Goal: Transaction & Acquisition: Purchase product/service

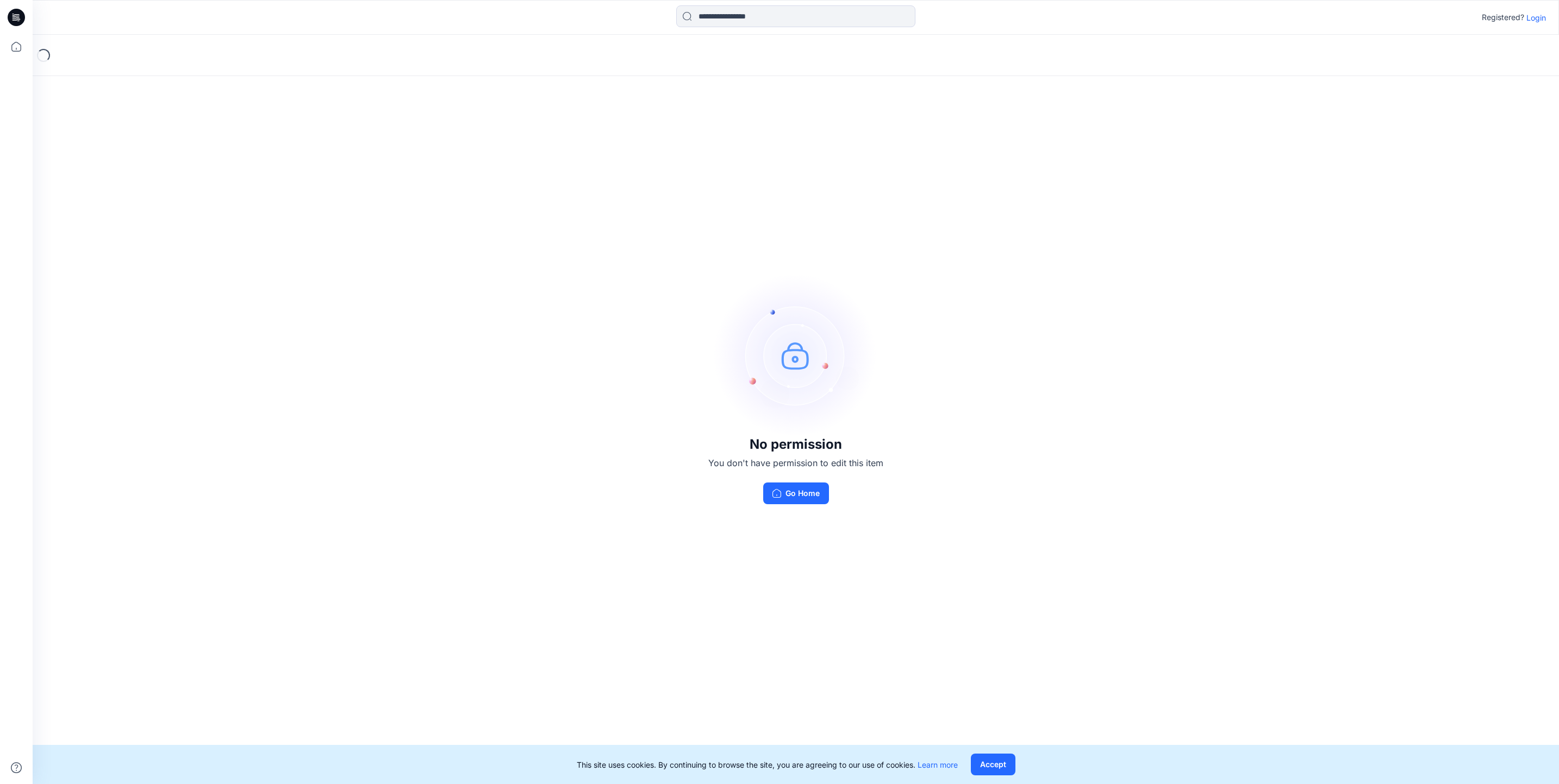
click at [1544, 20] on p "Login" at bounding box center [1536, 18] width 19 height 11
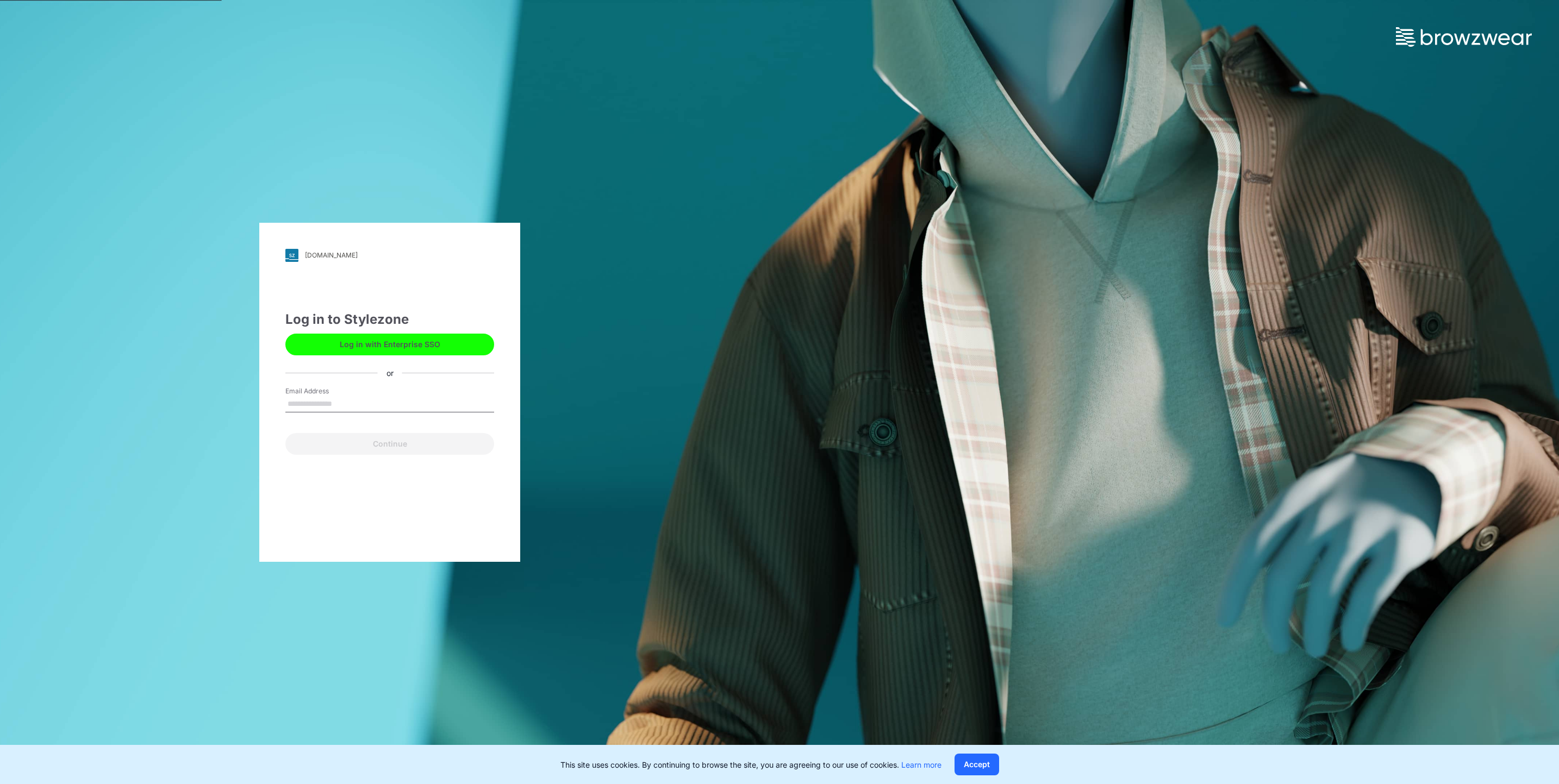
click at [409, 402] on input "Email Address" at bounding box center [390, 404] width 209 height 16
type input "**********"
click at [441, 449] on button "Continue" at bounding box center [390, 444] width 209 height 22
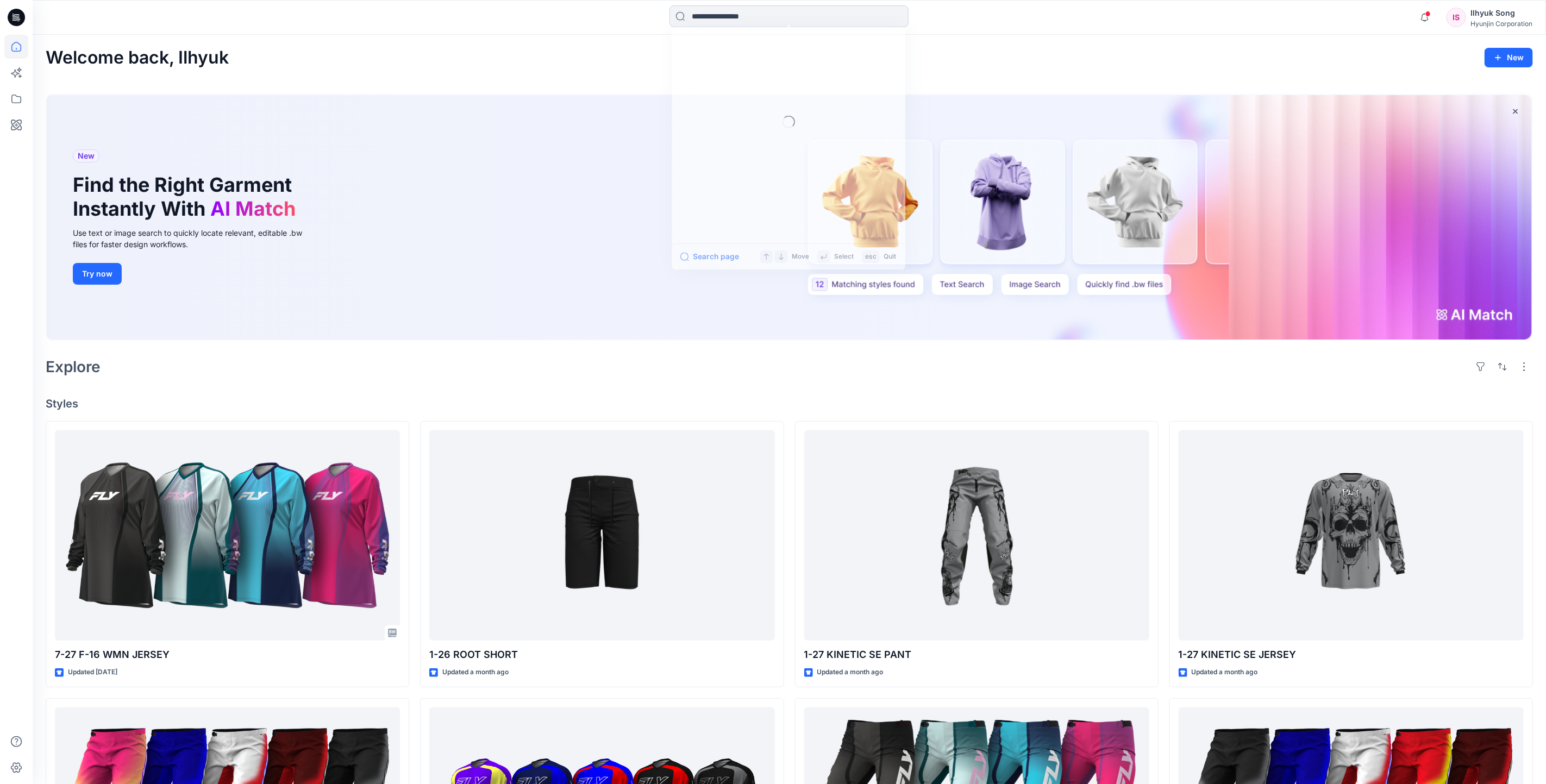
click at [748, 17] on input at bounding box center [789, 16] width 239 height 22
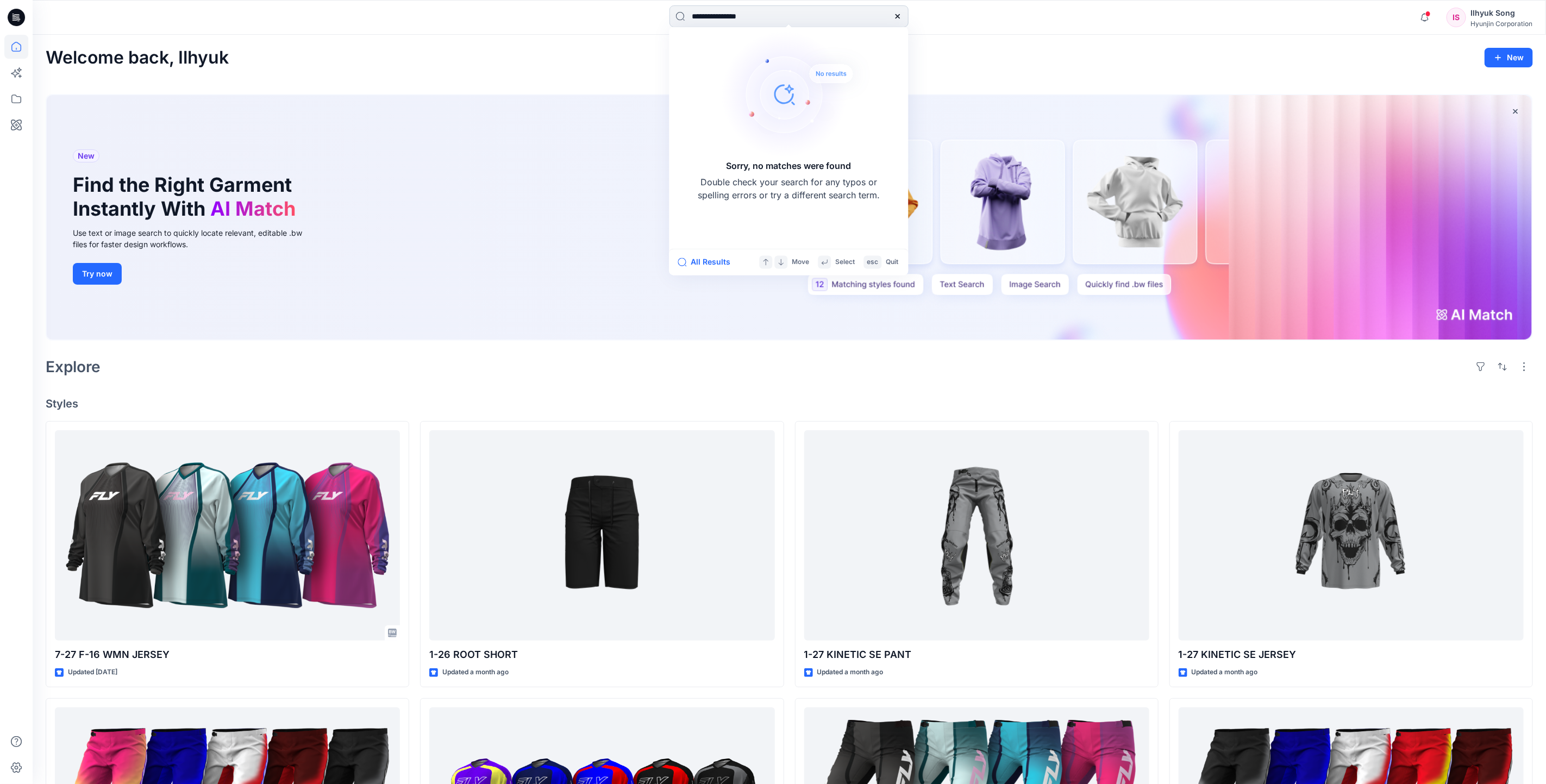
type input "**********"
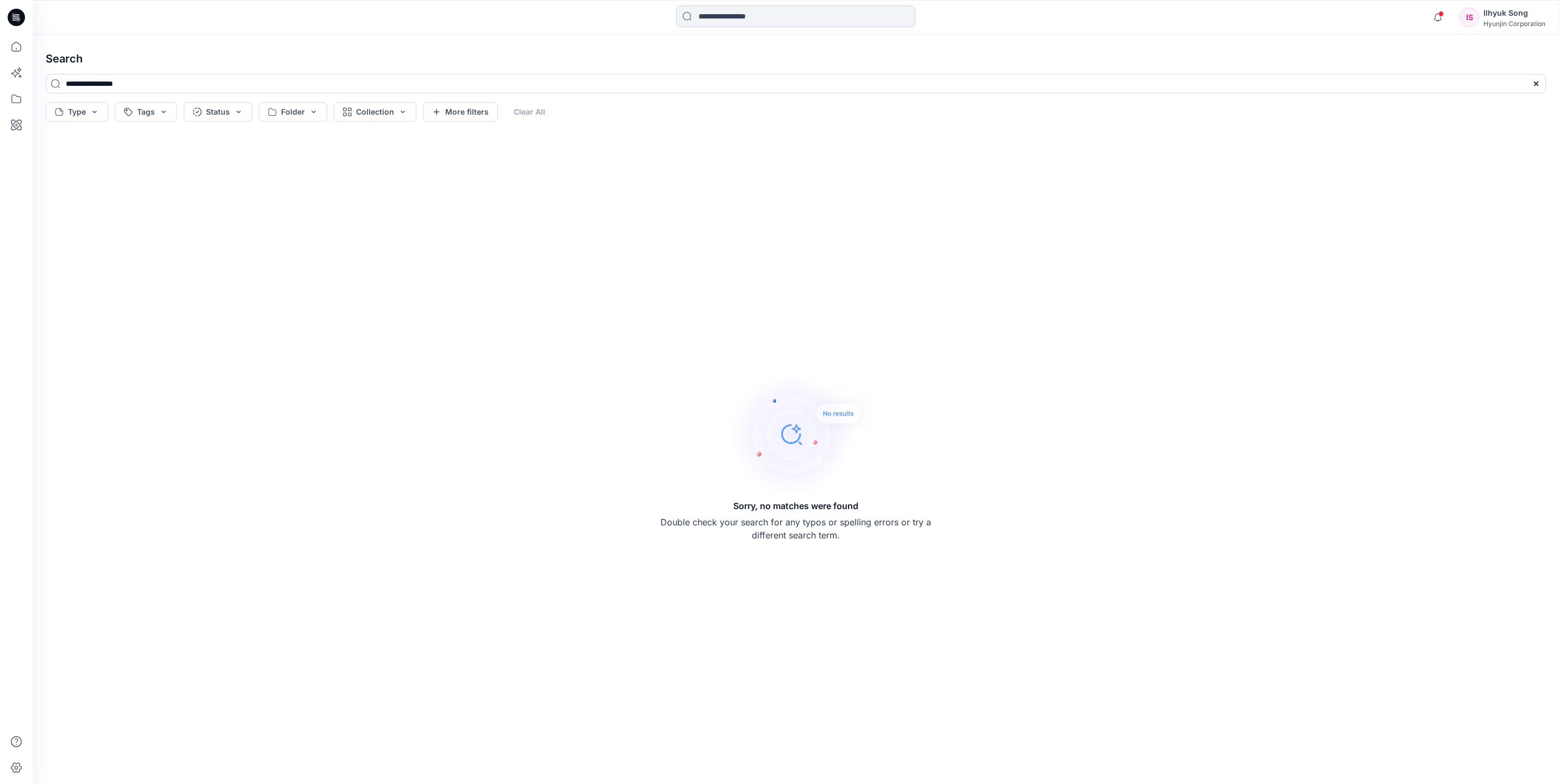
click at [718, 26] on input at bounding box center [795, 16] width 239 height 22
type input "**********"
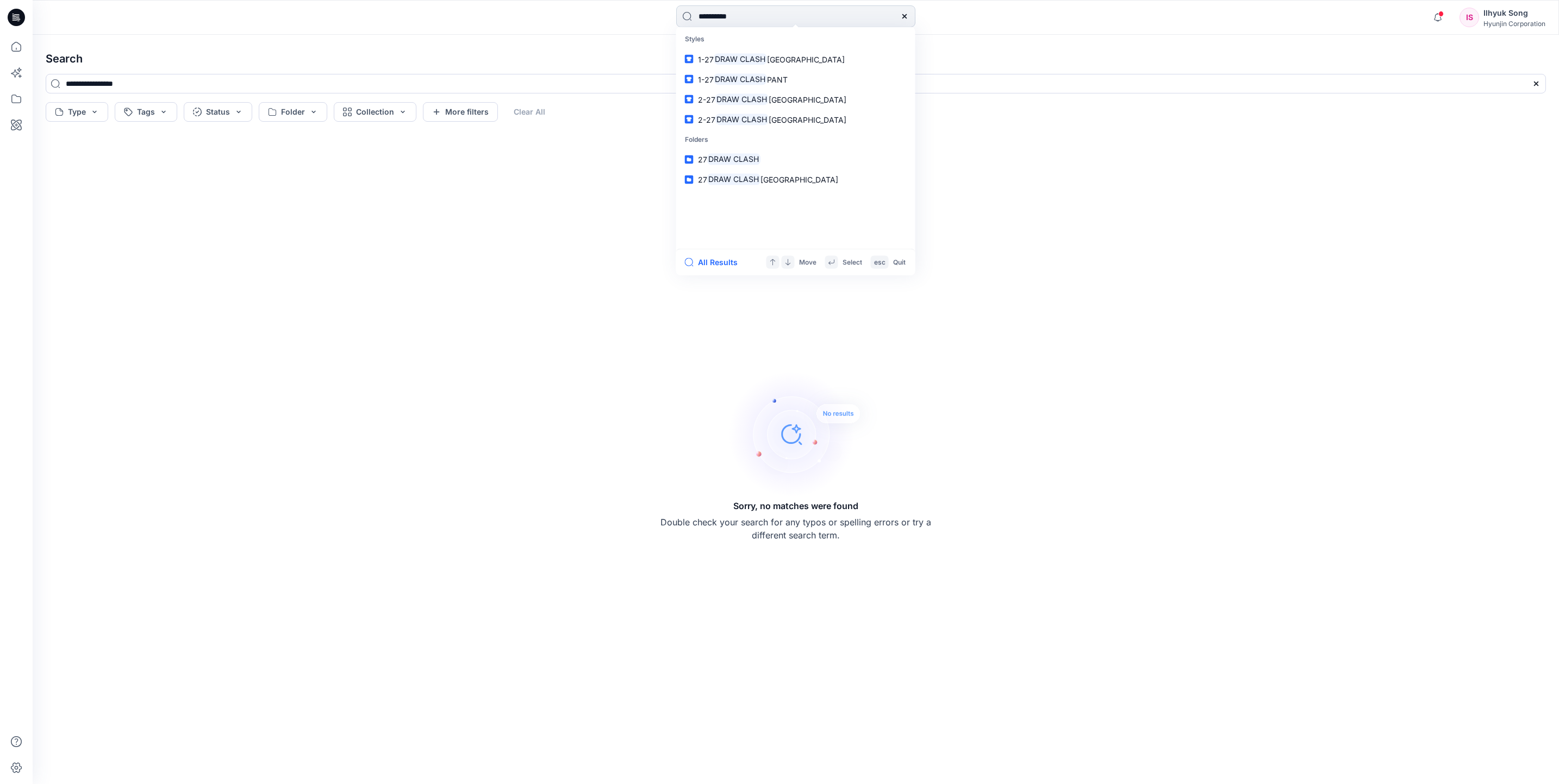
type input "**********"
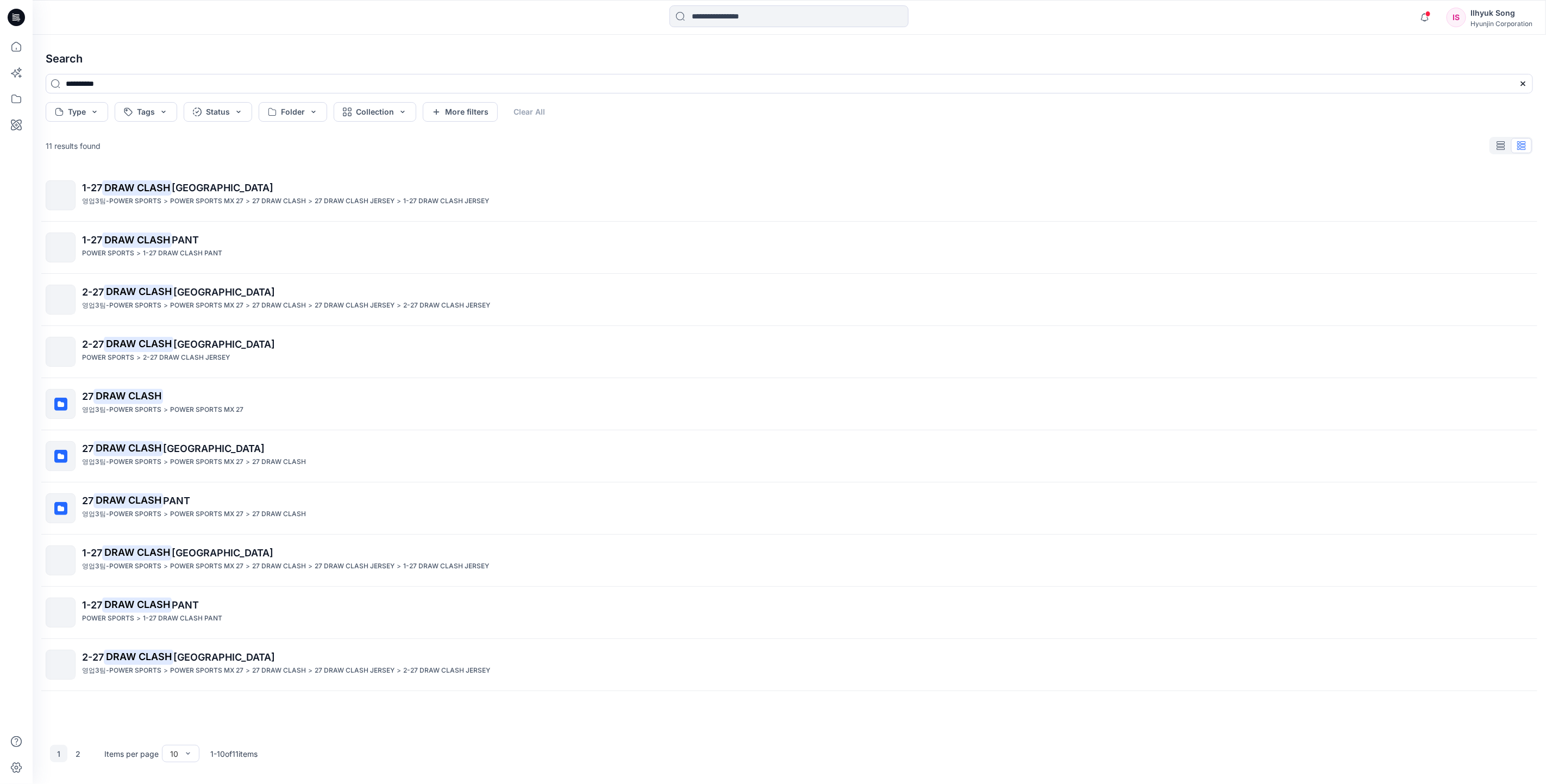
click at [208, 180] on p "1-27 DRAW CLASH JERSEY" at bounding box center [807, 188] width 1450 height 15
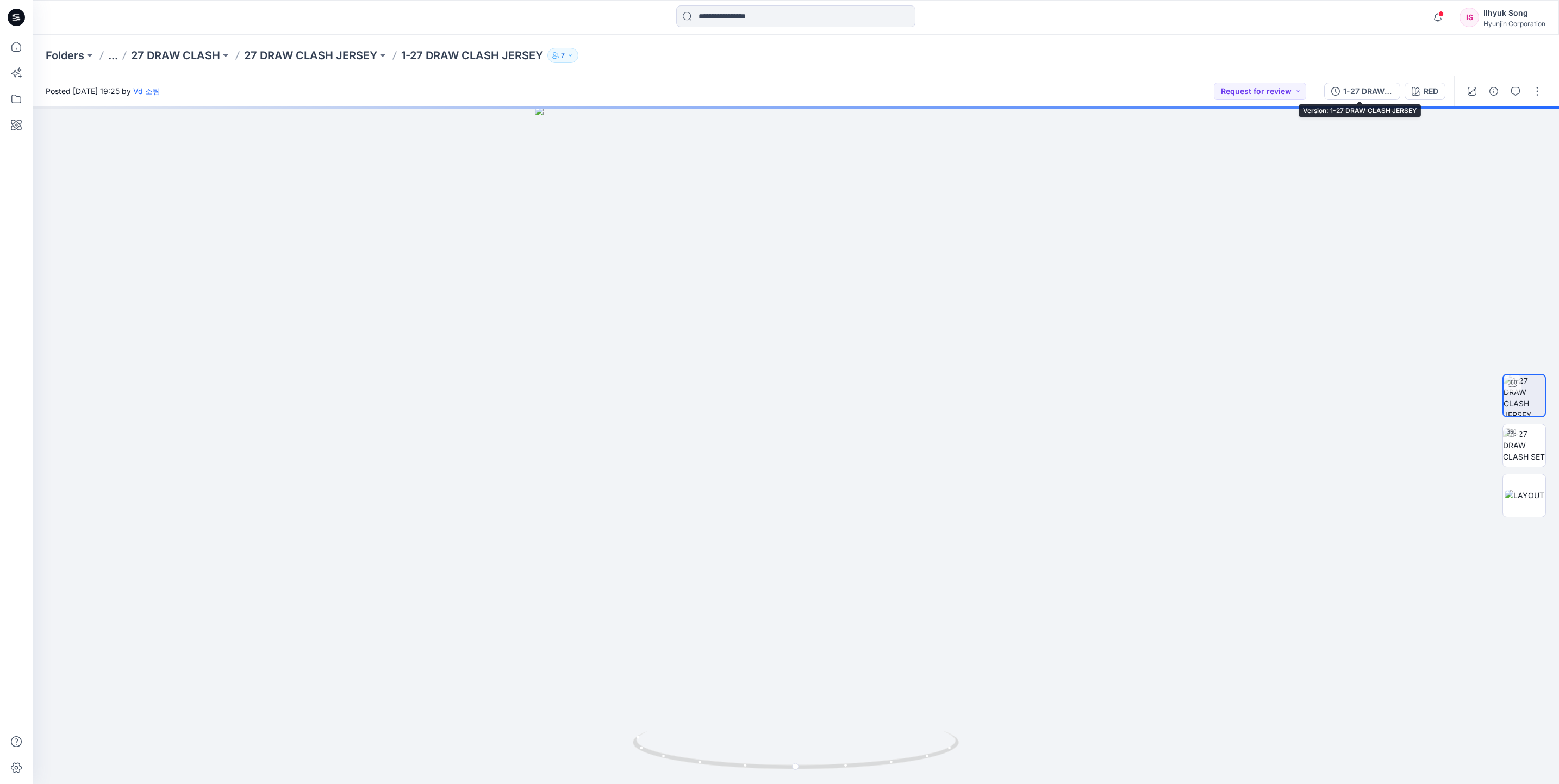
click at [1353, 93] on div "1-27 DRAW CLASH JERSEY" at bounding box center [1368, 91] width 50 height 12
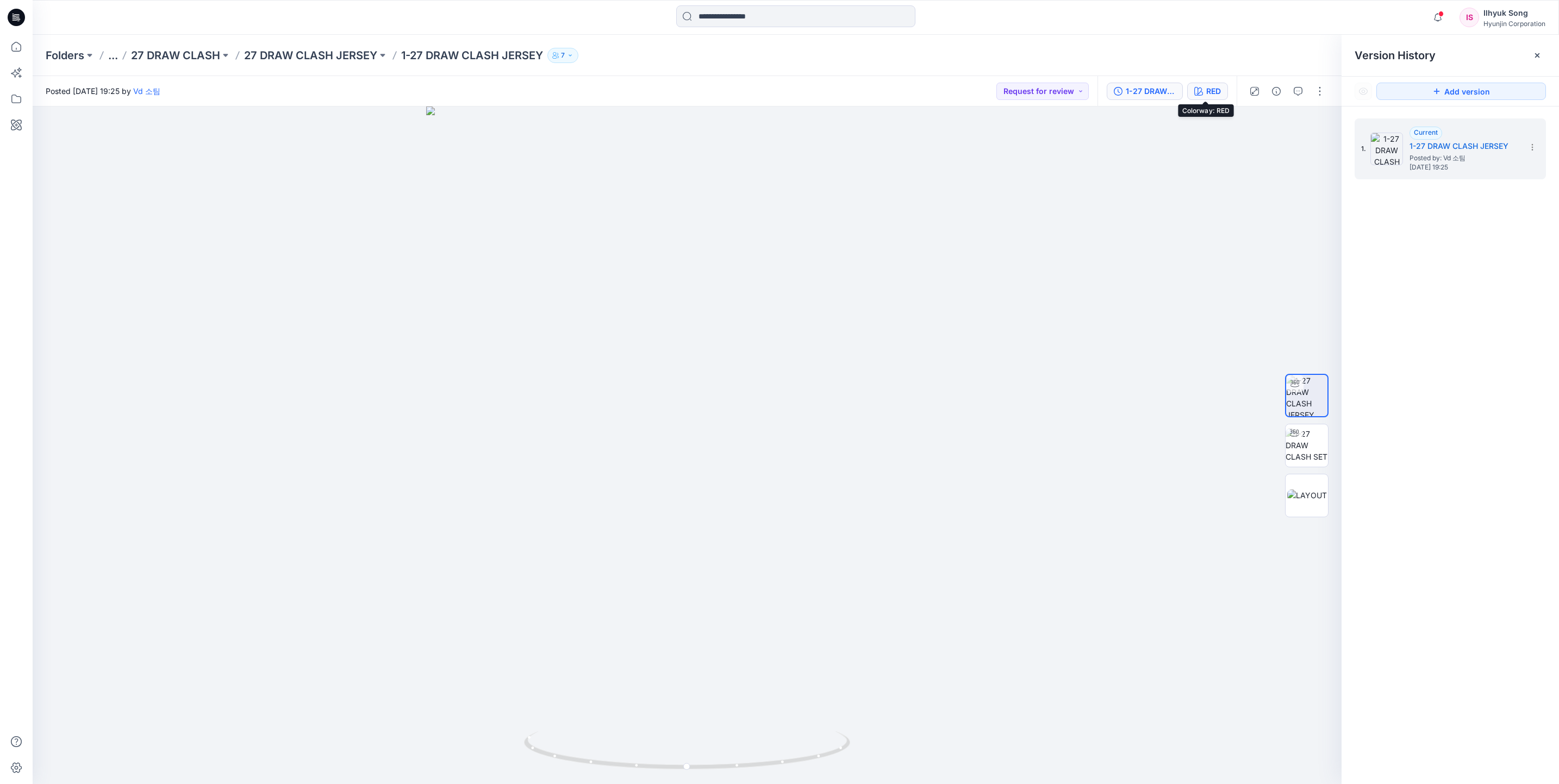
click at [1200, 85] on button "RED" at bounding box center [1207, 91] width 41 height 18
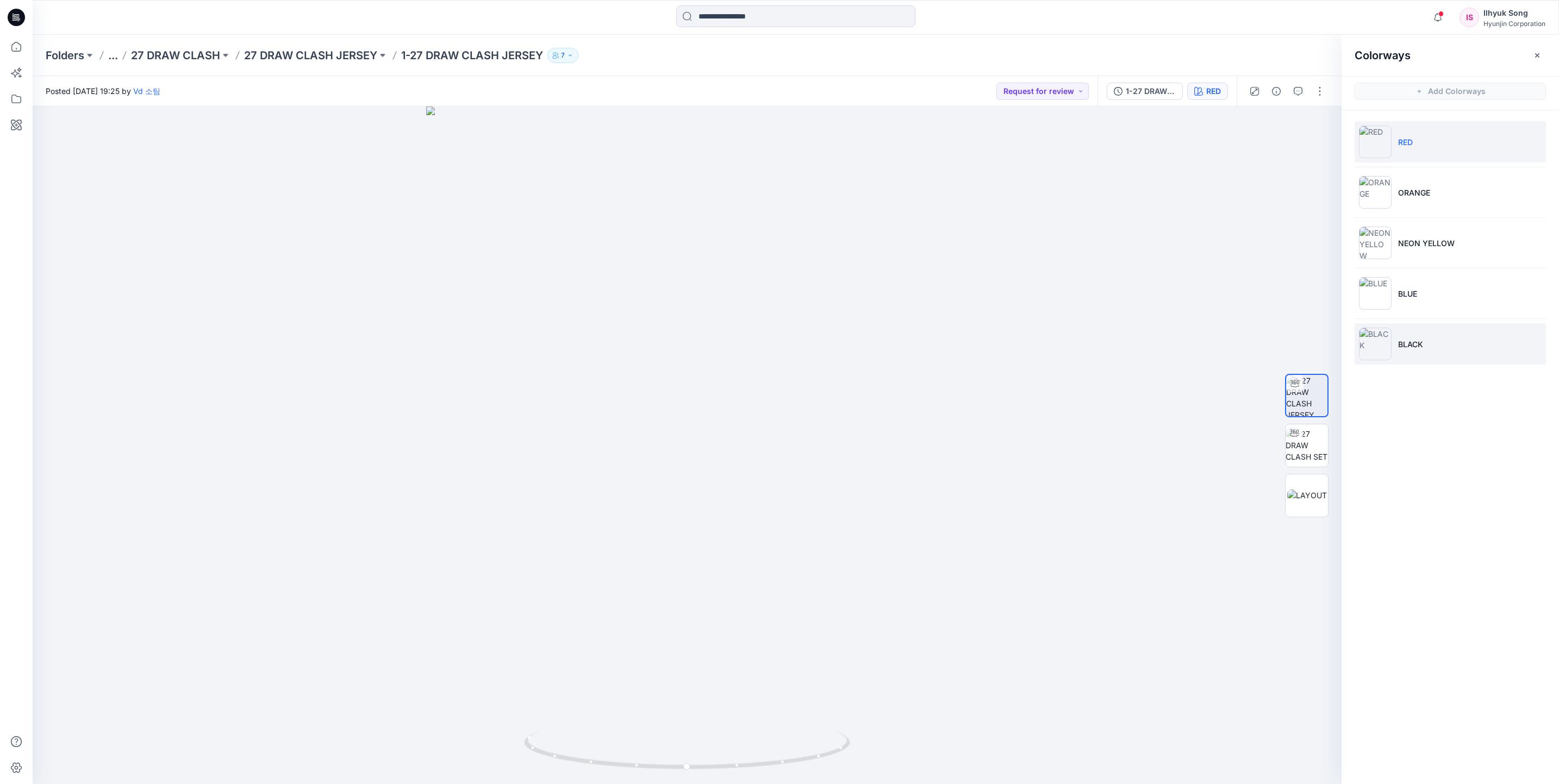
click at [1439, 350] on li "BLACK" at bounding box center [1450, 344] width 191 height 41
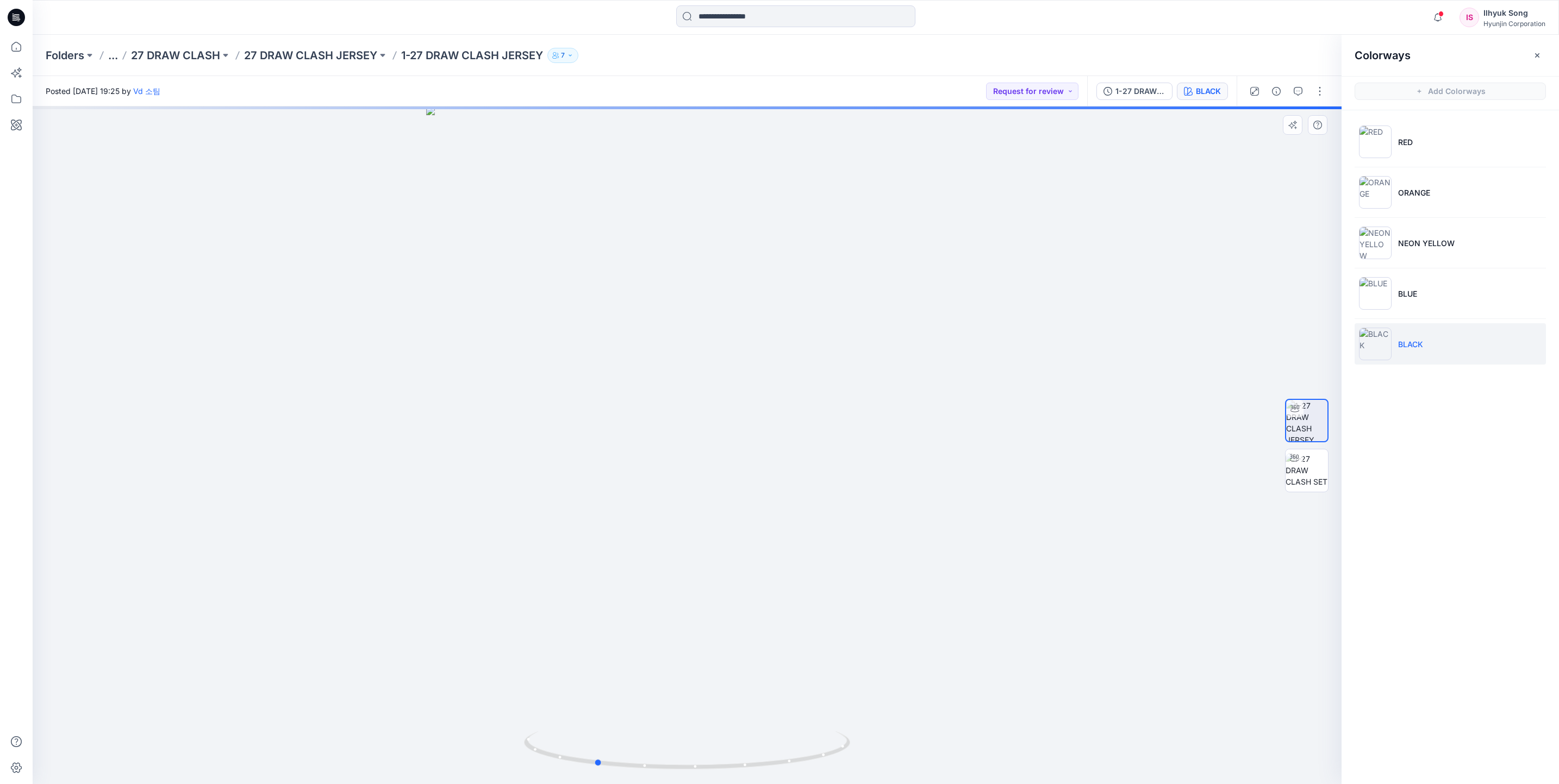
drag, startPoint x: 808, startPoint y: 336, endPoint x: 1076, endPoint y: 326, distance: 268.2
click at [1076, 326] on div at bounding box center [687, 445] width 1309 height 678
drag, startPoint x: 806, startPoint y: 351, endPoint x: 1077, endPoint y: 323, distance: 272.4
click at [1077, 323] on div at bounding box center [687, 445] width 1309 height 678
drag, startPoint x: 564, startPoint y: 398, endPoint x: 972, endPoint y: 356, distance: 410.2
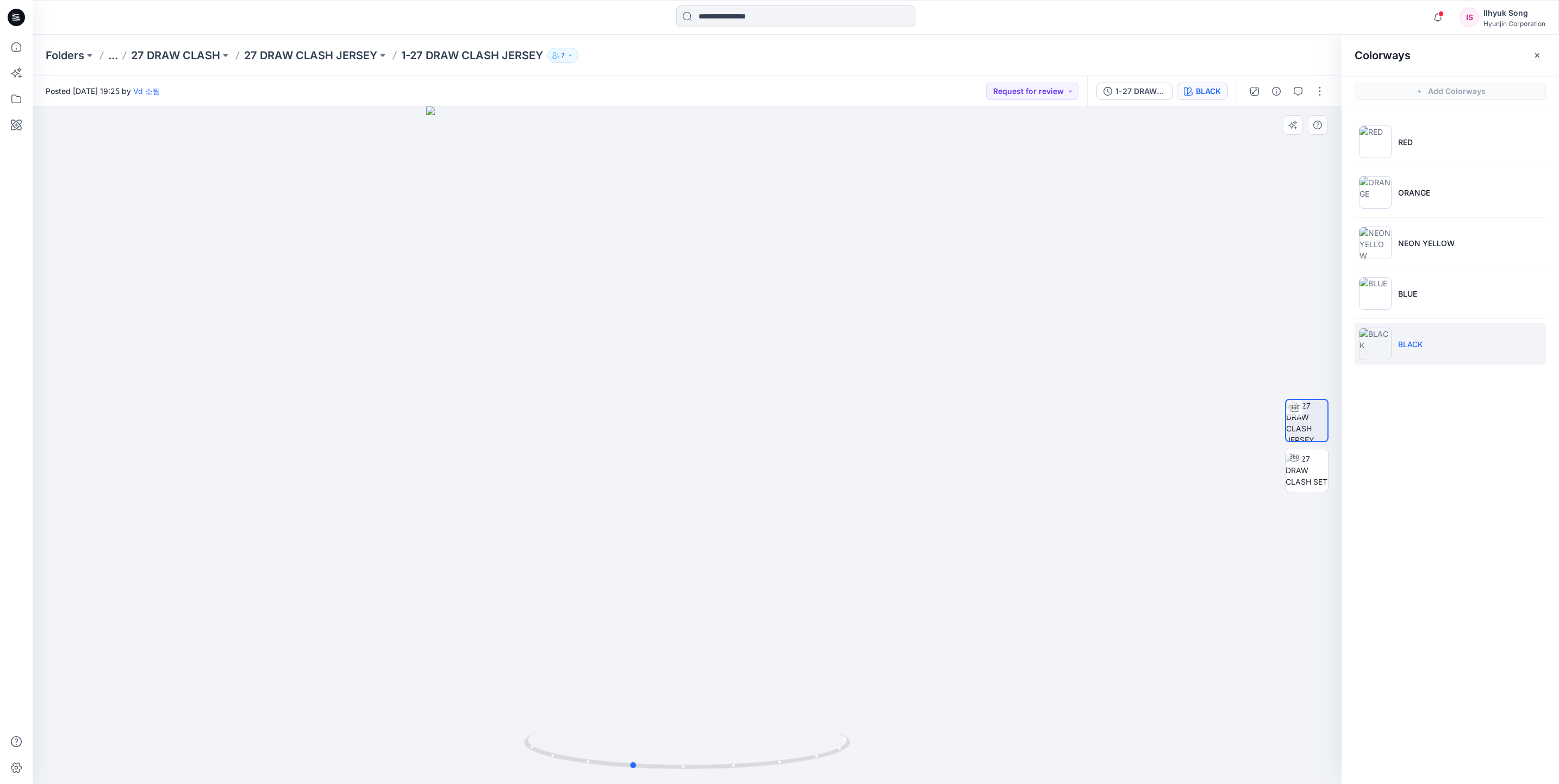
click at [995, 362] on div at bounding box center [687, 445] width 1309 height 678
drag, startPoint x: 738, startPoint y: 364, endPoint x: 1031, endPoint y: 342, distance: 293.8
click at [1032, 345] on div at bounding box center [687, 445] width 1309 height 678
drag, startPoint x: 646, startPoint y: 385, endPoint x: 994, endPoint y: 332, distance: 352.0
click at [991, 332] on div at bounding box center [687, 445] width 1309 height 678
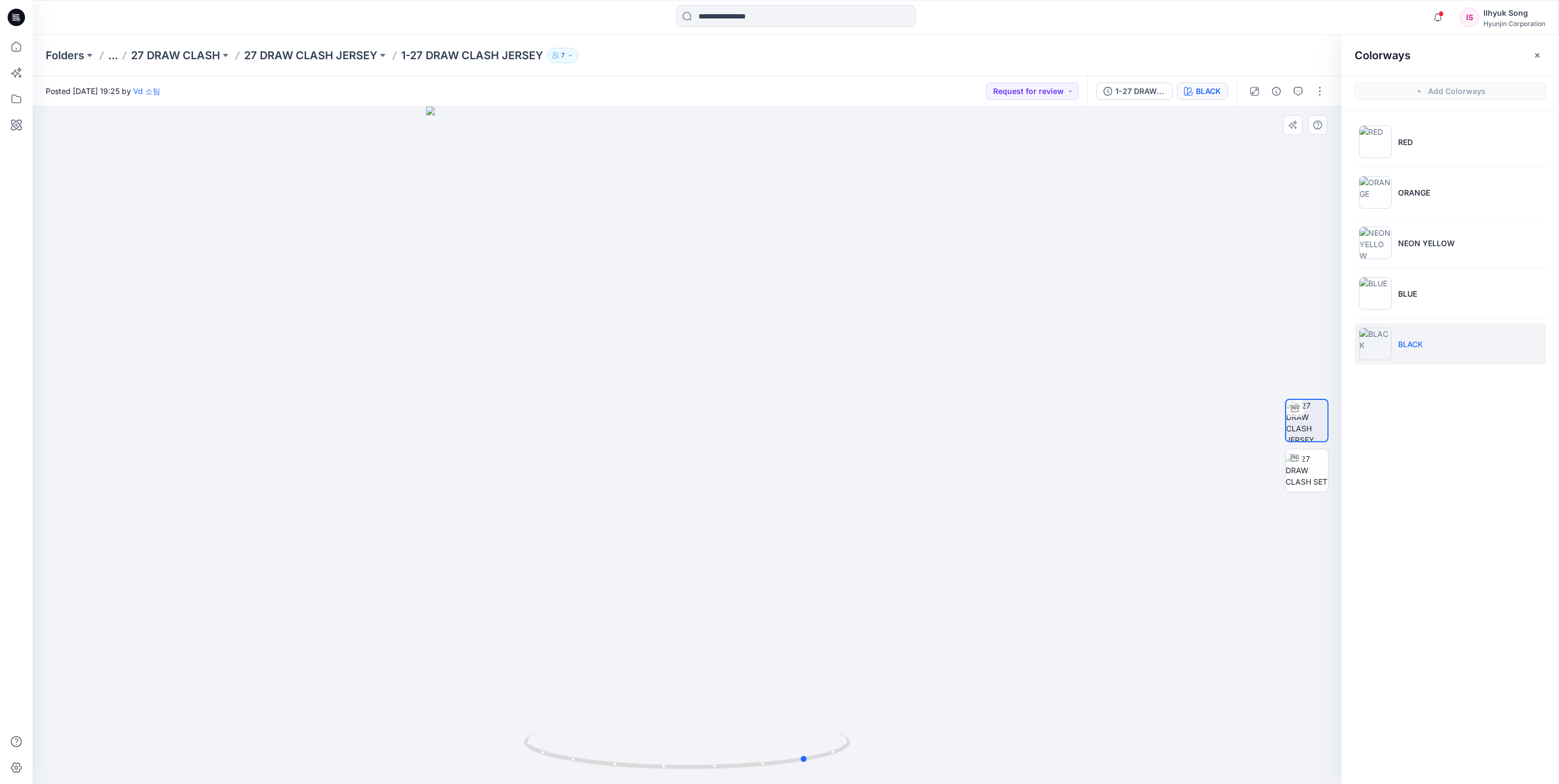
drag, startPoint x: 818, startPoint y: 457, endPoint x: 959, endPoint y: 450, distance: 141.2
click at [959, 450] on div at bounding box center [687, 445] width 1309 height 678
click at [788, 5] on div "Notifications [PERSON_NAME] shared 10P10J-27 F-16 SET in 27 F-16 PANT (알 수 없습니다…" at bounding box center [796, 17] width 1526 height 34
click at [798, 19] on input at bounding box center [795, 16] width 239 height 22
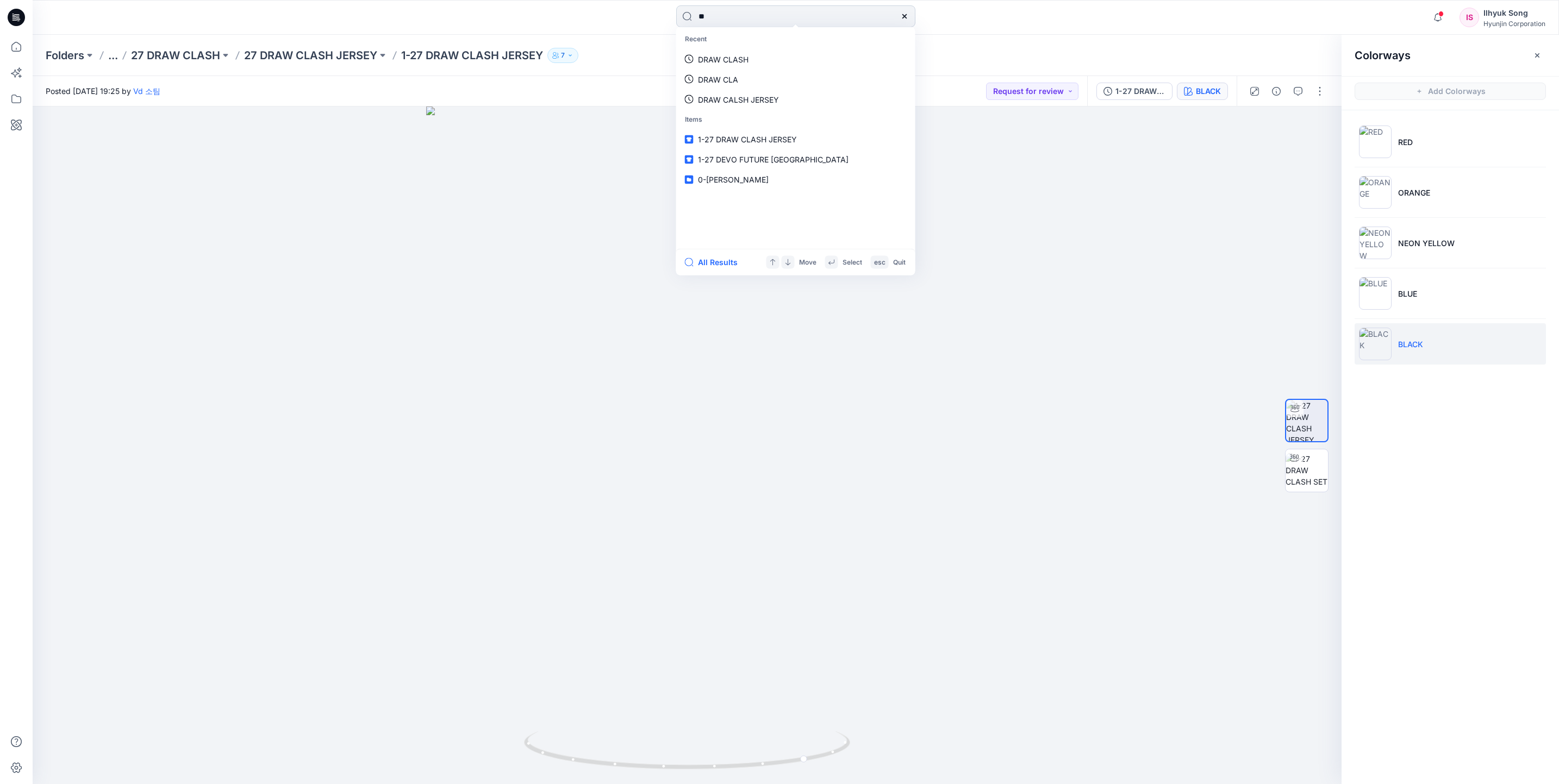
type input "*"
type input "********"
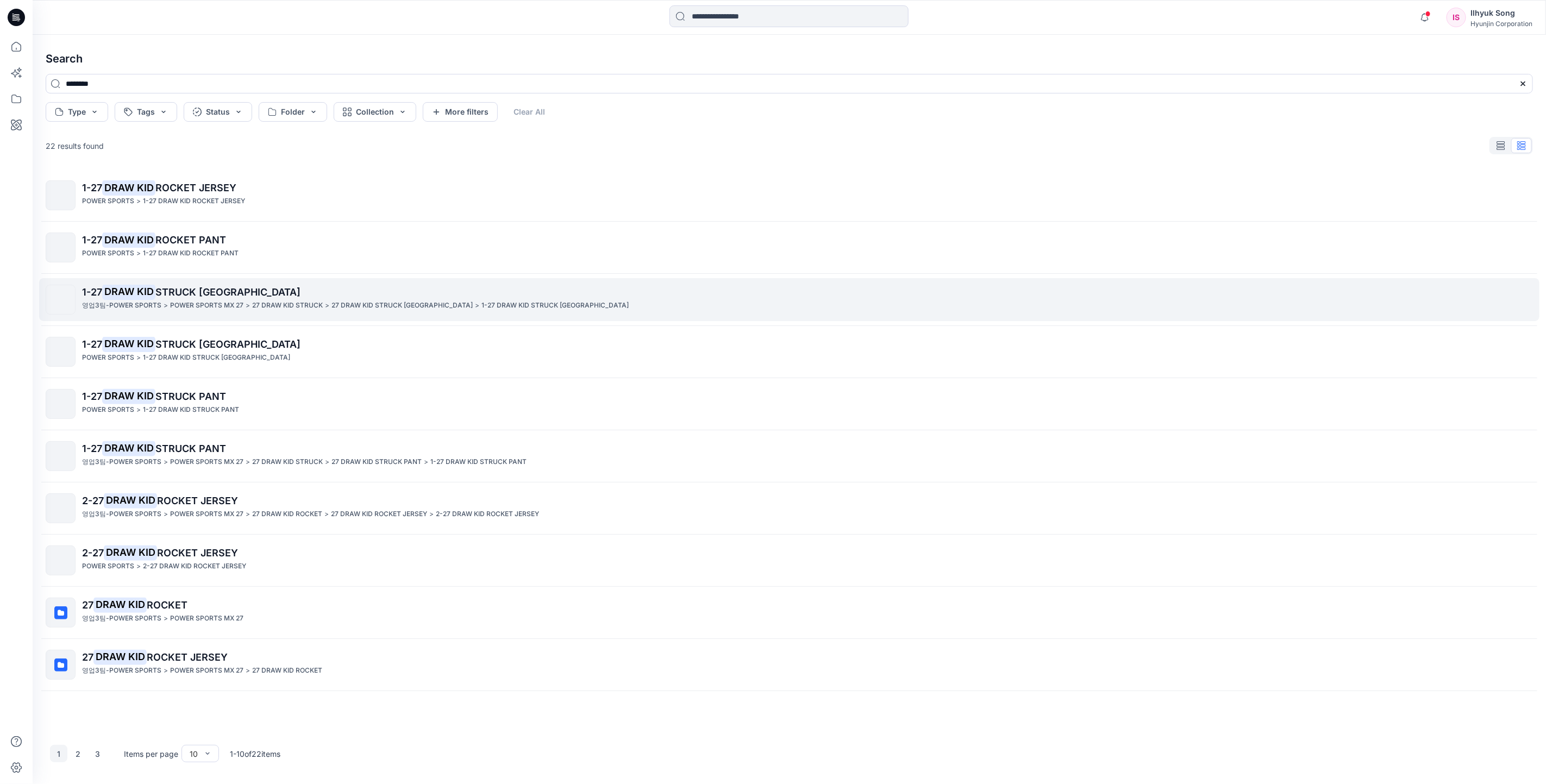
click at [214, 291] on span "STRUCK [GEOGRAPHIC_DATA]" at bounding box center [228, 292] width 145 height 11
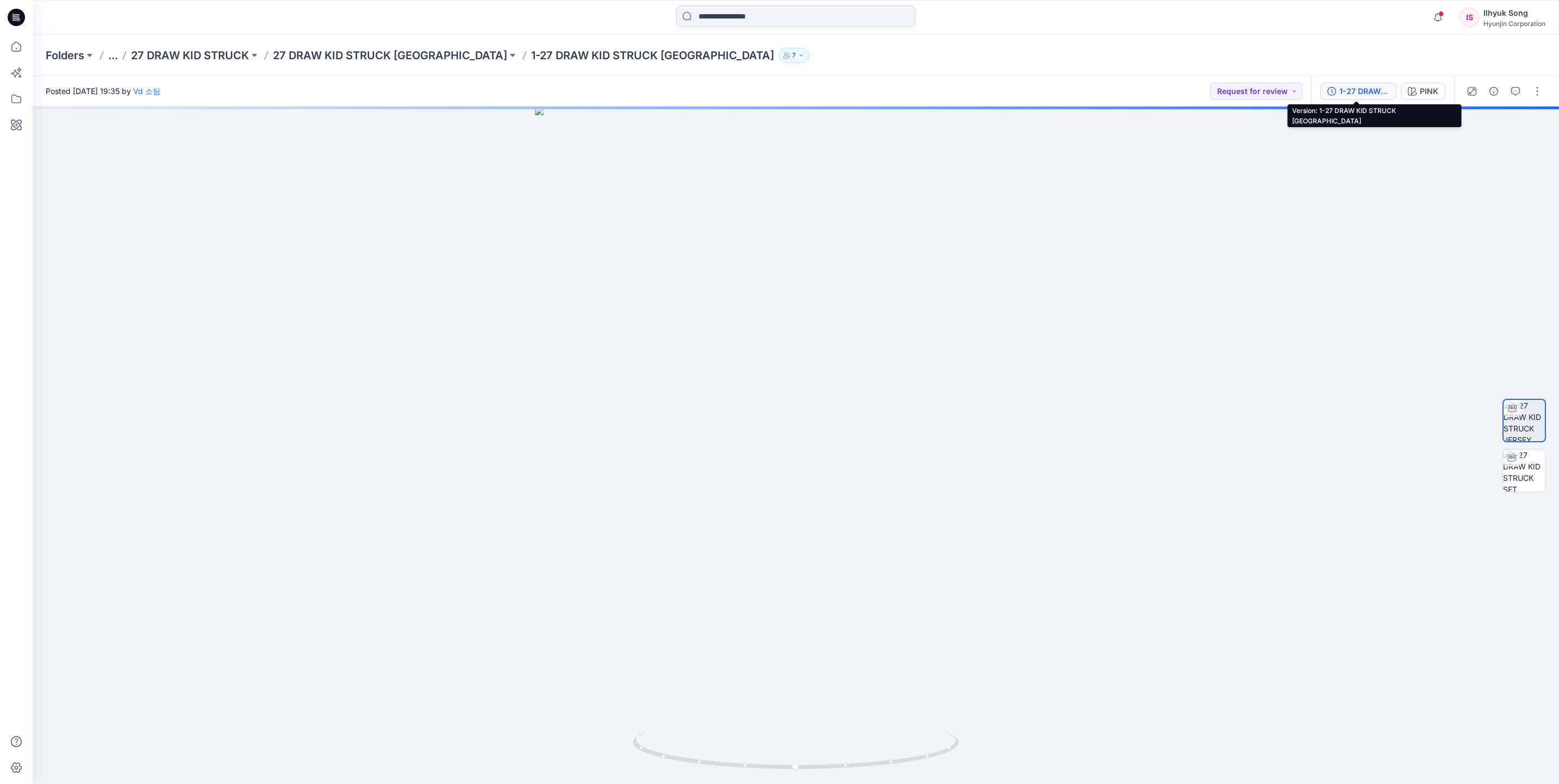
click at [1367, 93] on div "1-27 DRAW KID STRUCK [GEOGRAPHIC_DATA]" at bounding box center [1364, 91] width 50 height 12
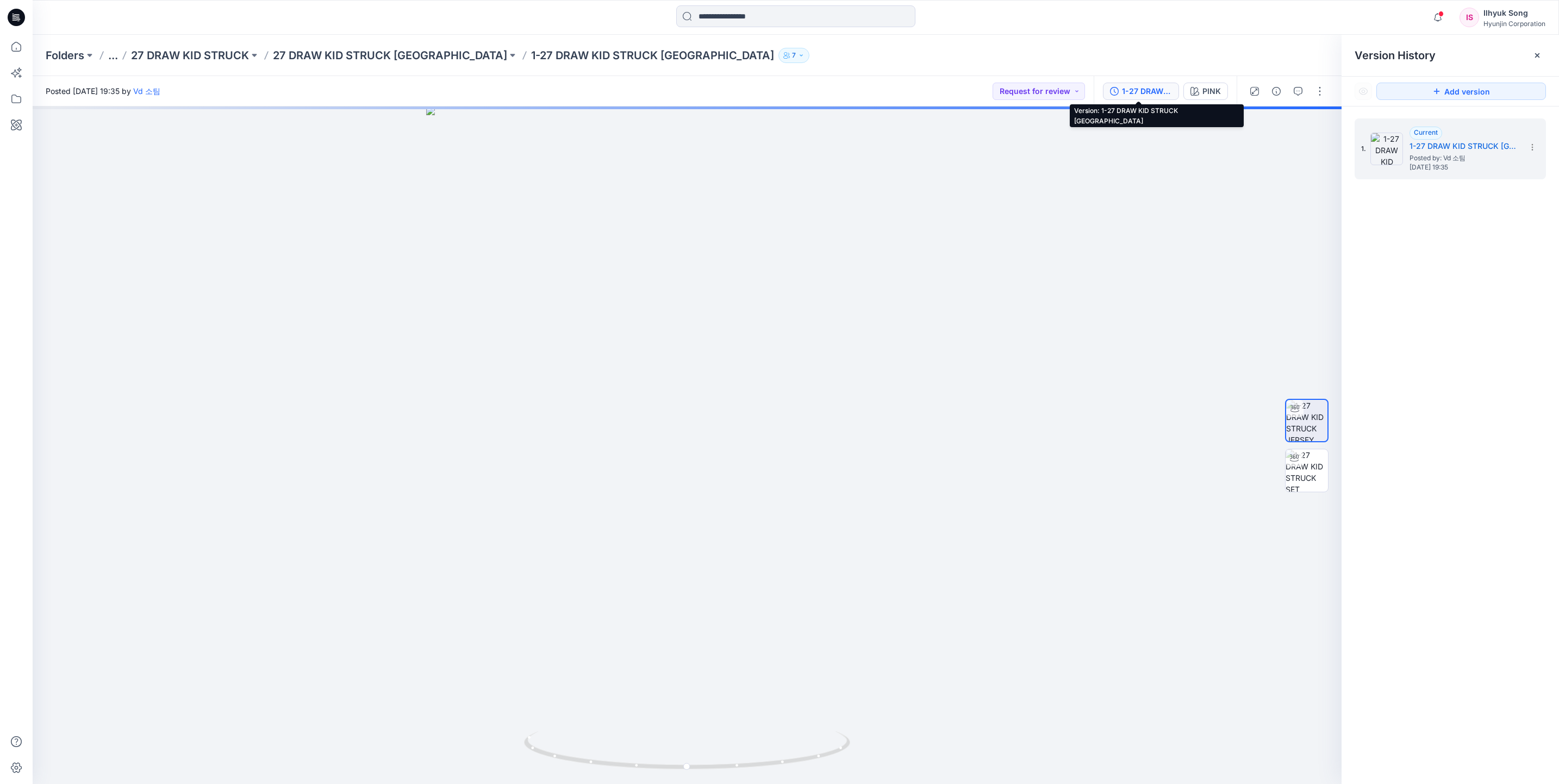
click at [1151, 87] on div "1-27 DRAW KID STRUCK [GEOGRAPHIC_DATA]" at bounding box center [1147, 91] width 50 height 12
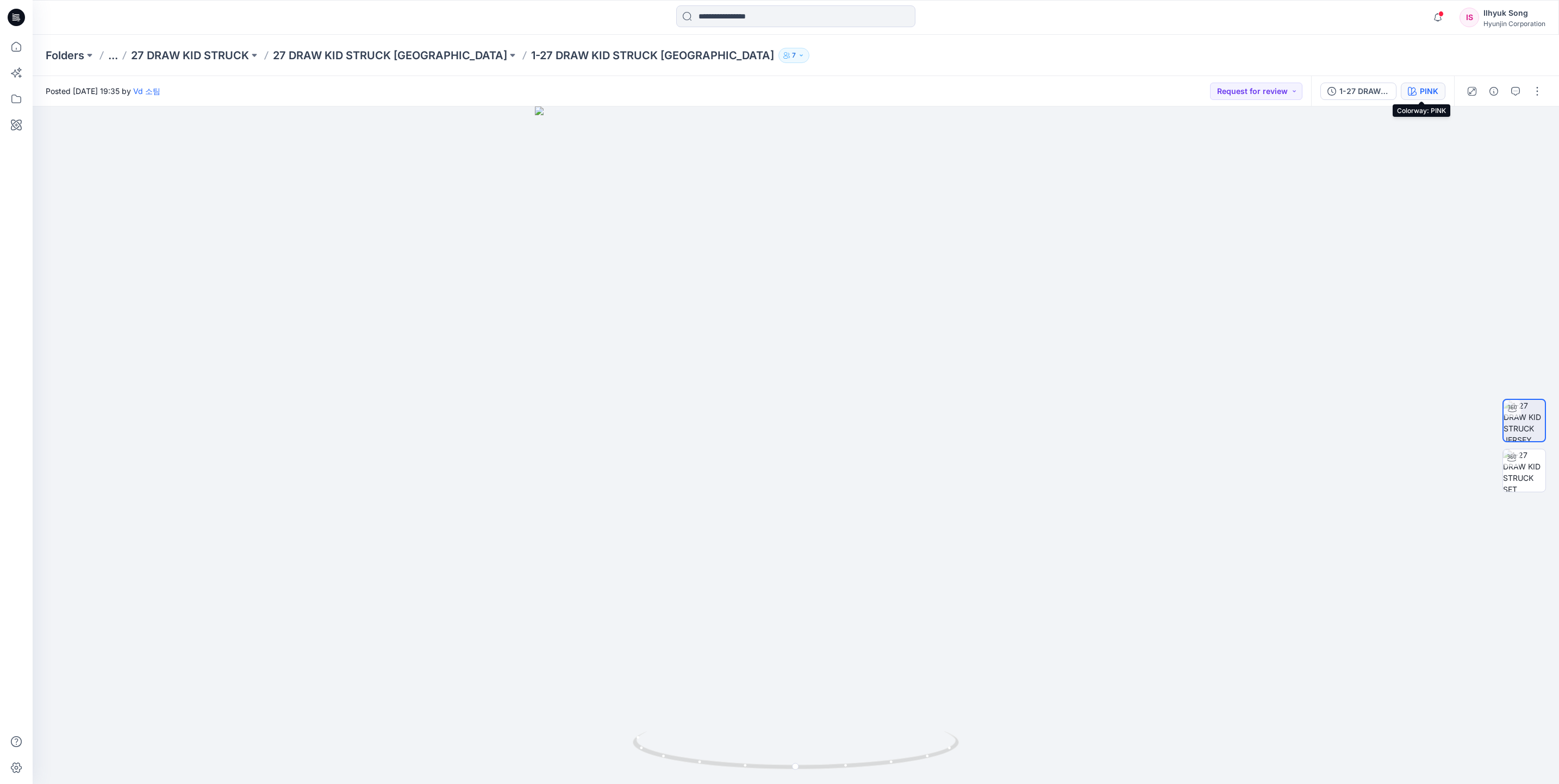
click at [1431, 91] on div "PINK" at bounding box center [1429, 91] width 19 height 12
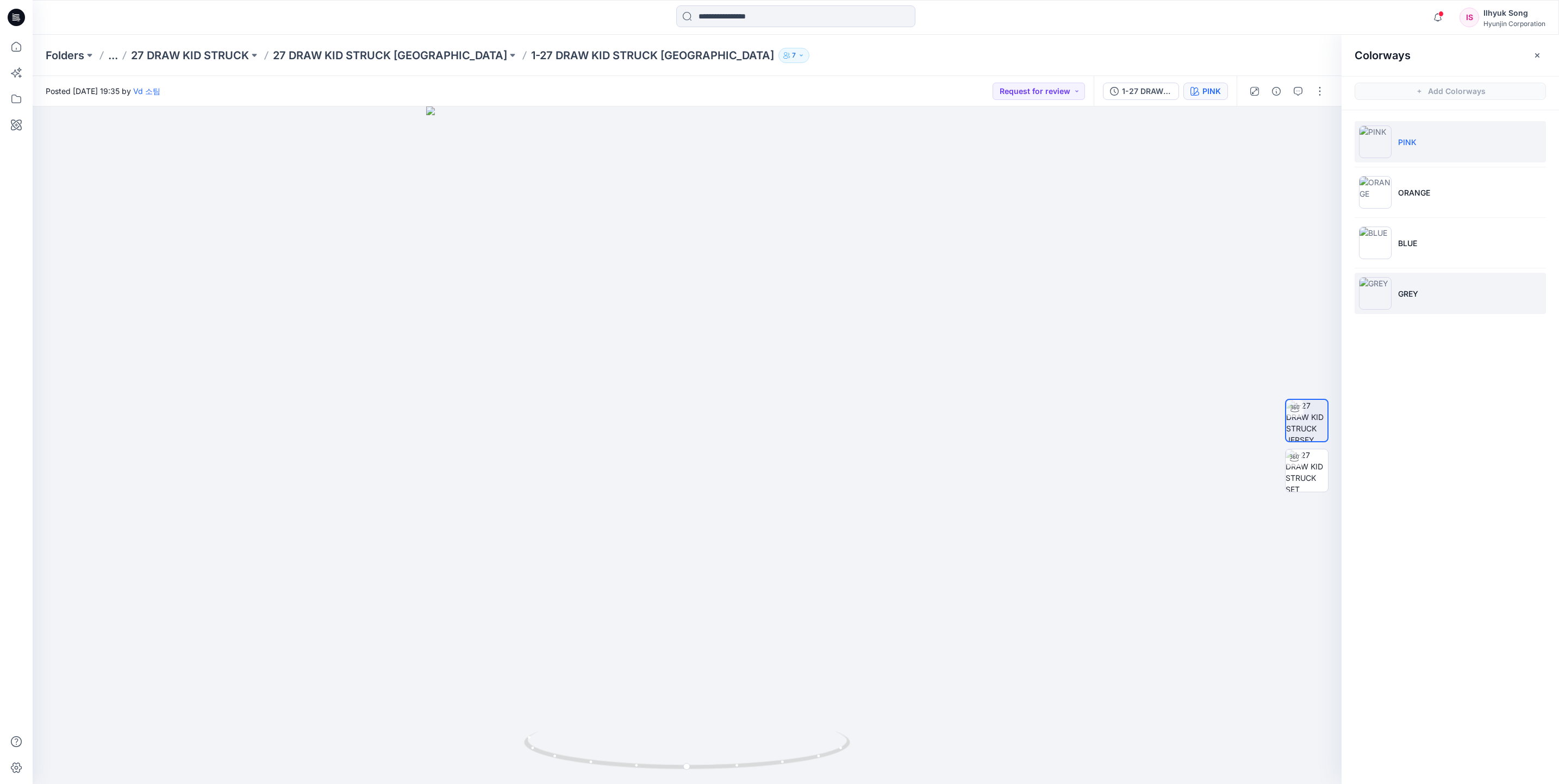
click at [1414, 286] on li "GREY" at bounding box center [1450, 293] width 191 height 41
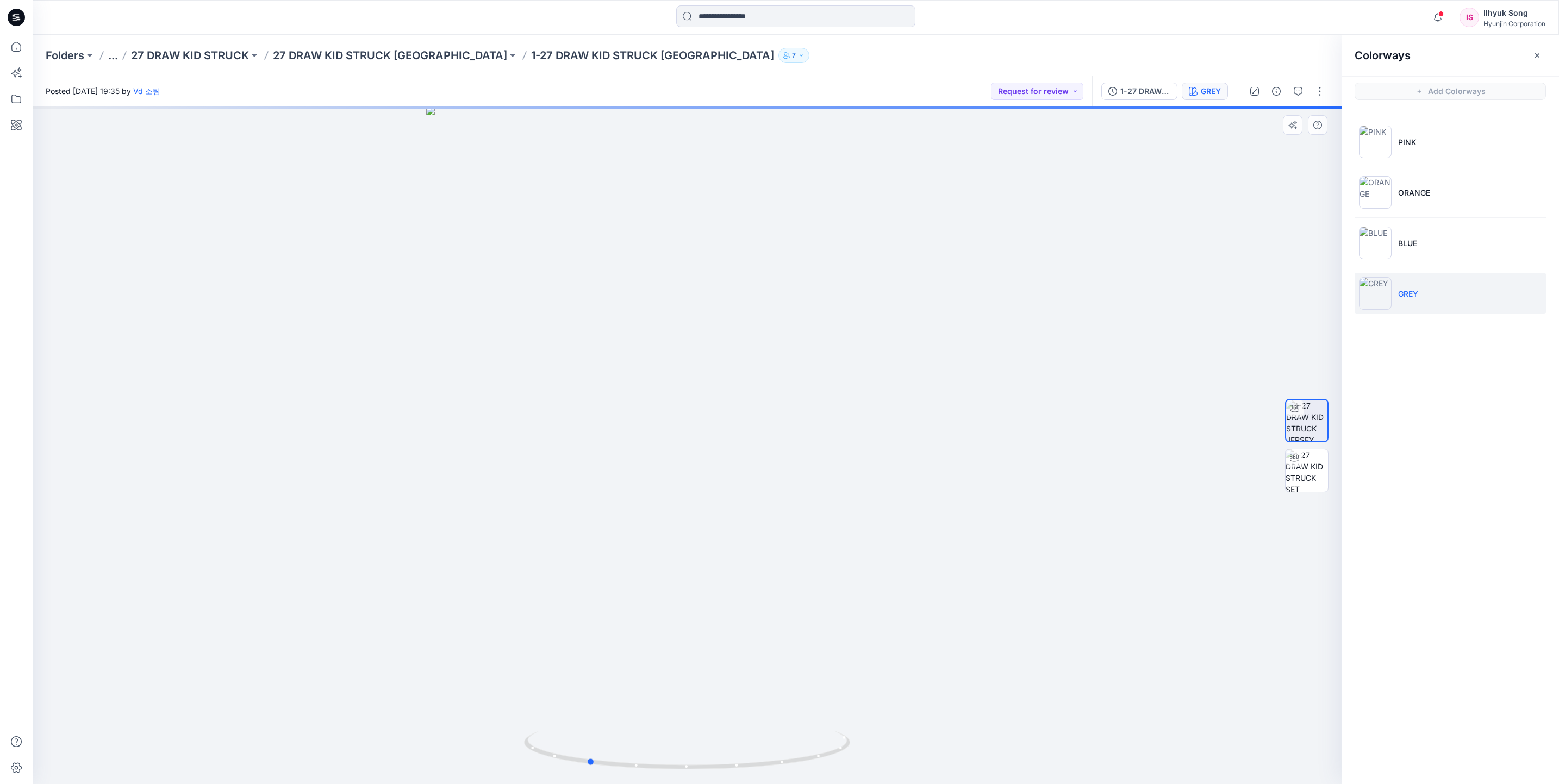
drag, startPoint x: 850, startPoint y: 287, endPoint x: 1077, endPoint y: 270, distance: 227.6
click at [1077, 270] on div at bounding box center [687, 445] width 1309 height 678
click at [744, 30] on div "Notifications [PERSON_NAME] shared 10P10J-27 F-16 SET in 27 F-16 PANT (알 수 없습니다…" at bounding box center [796, 17] width 1526 height 34
click at [738, 15] on input at bounding box center [795, 16] width 239 height 22
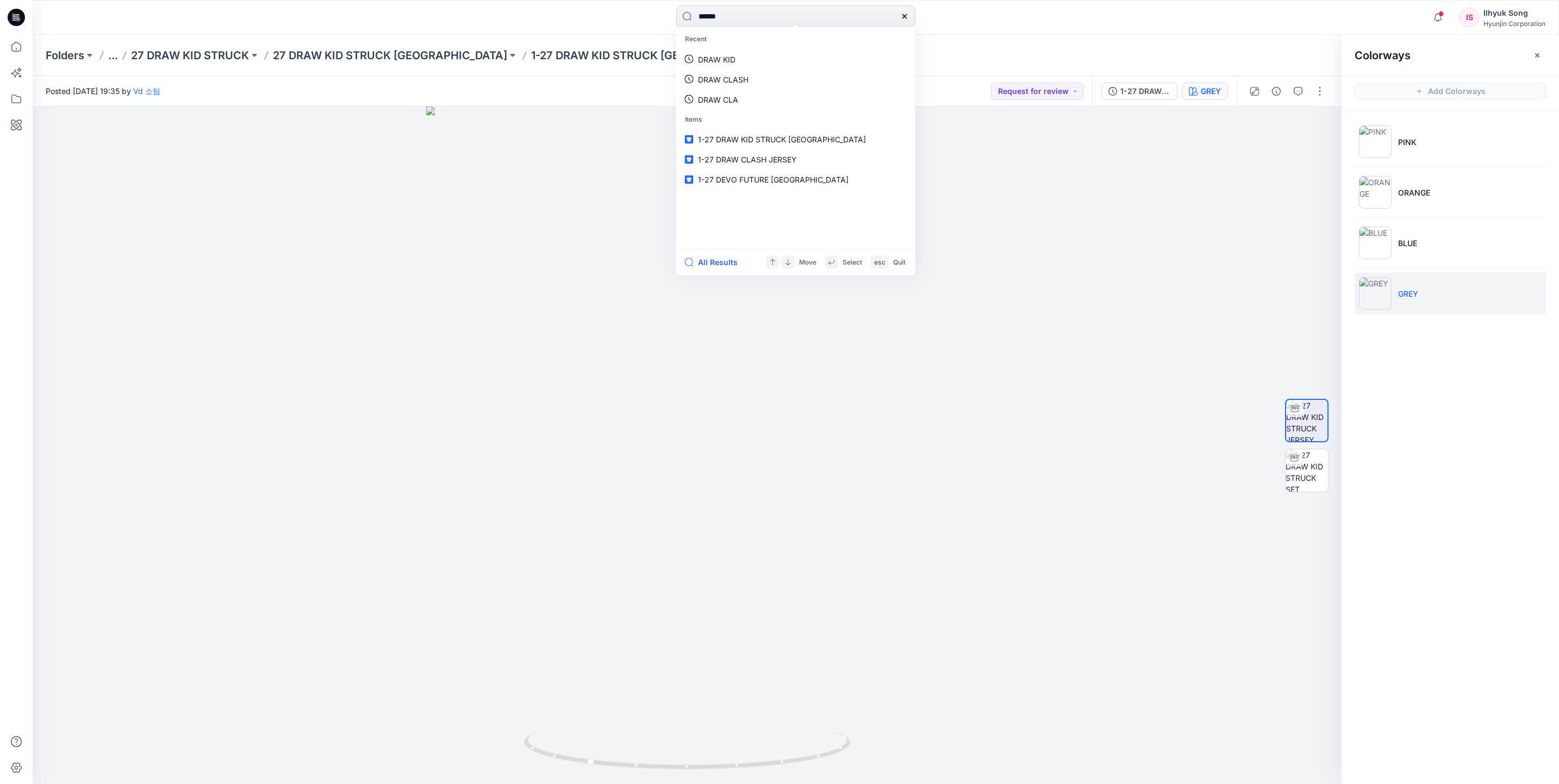
type input "*******"
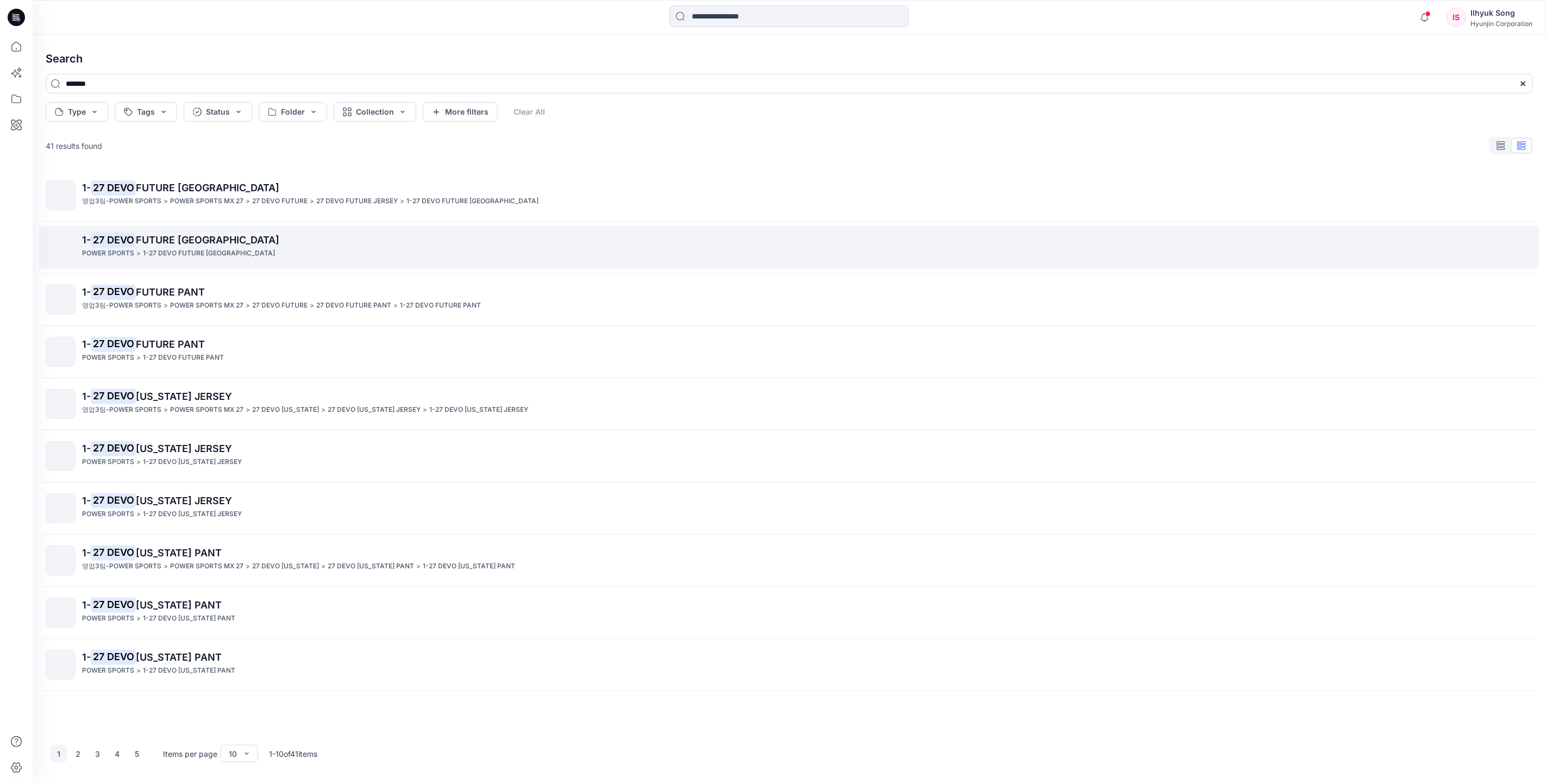
click at [215, 237] on span "FUTURE [GEOGRAPHIC_DATA]" at bounding box center [208, 240] width 143 height 11
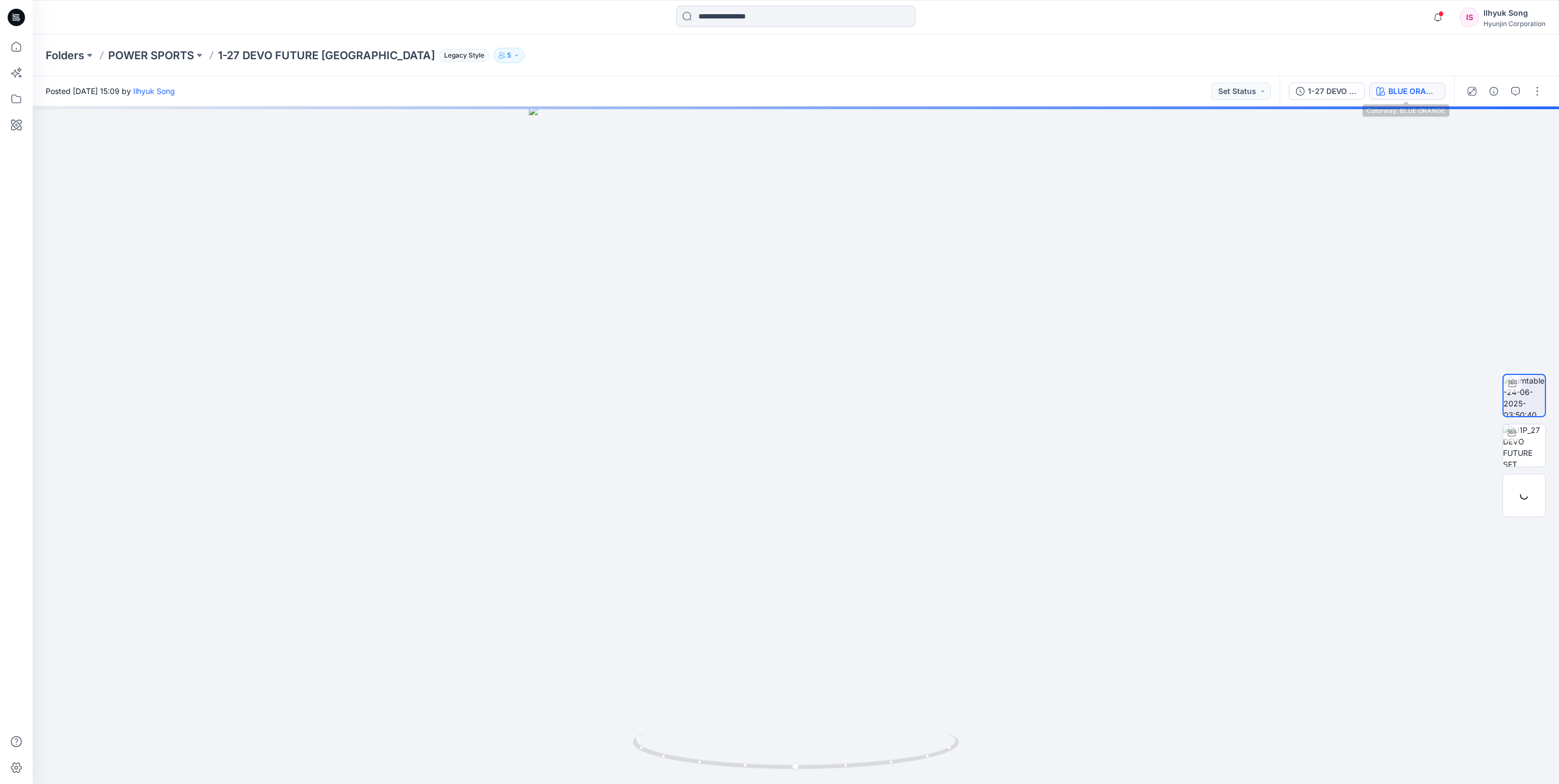
click at [1406, 90] on div "BLUE ORANGE" at bounding box center [1413, 91] width 50 height 12
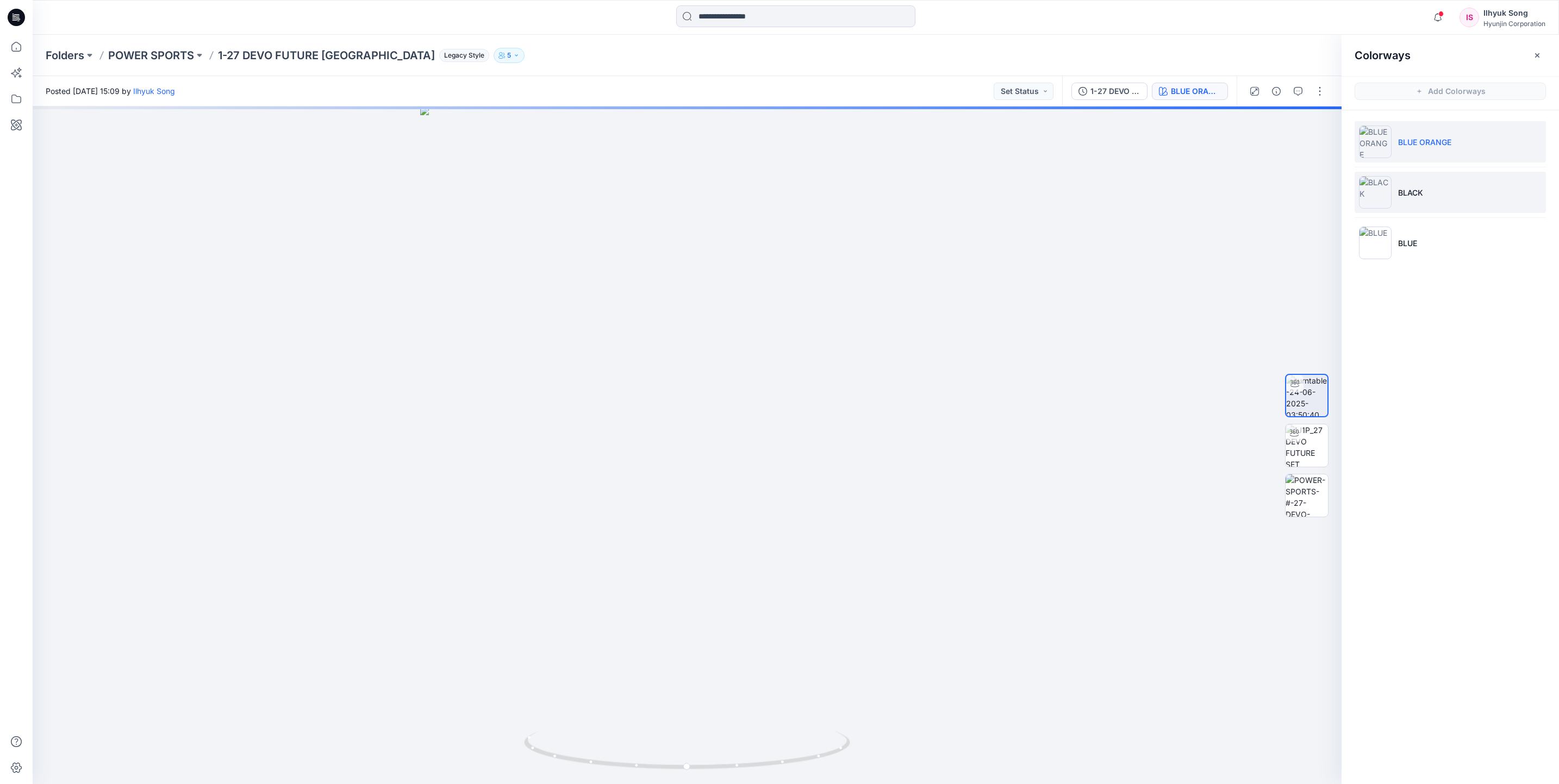
click at [1419, 192] on p "BLACK" at bounding box center [1410, 192] width 25 height 11
drag, startPoint x: 864, startPoint y: 345, endPoint x: 1085, endPoint y: 350, distance: 221.1
click at [1083, 350] on div at bounding box center [687, 445] width 1309 height 678
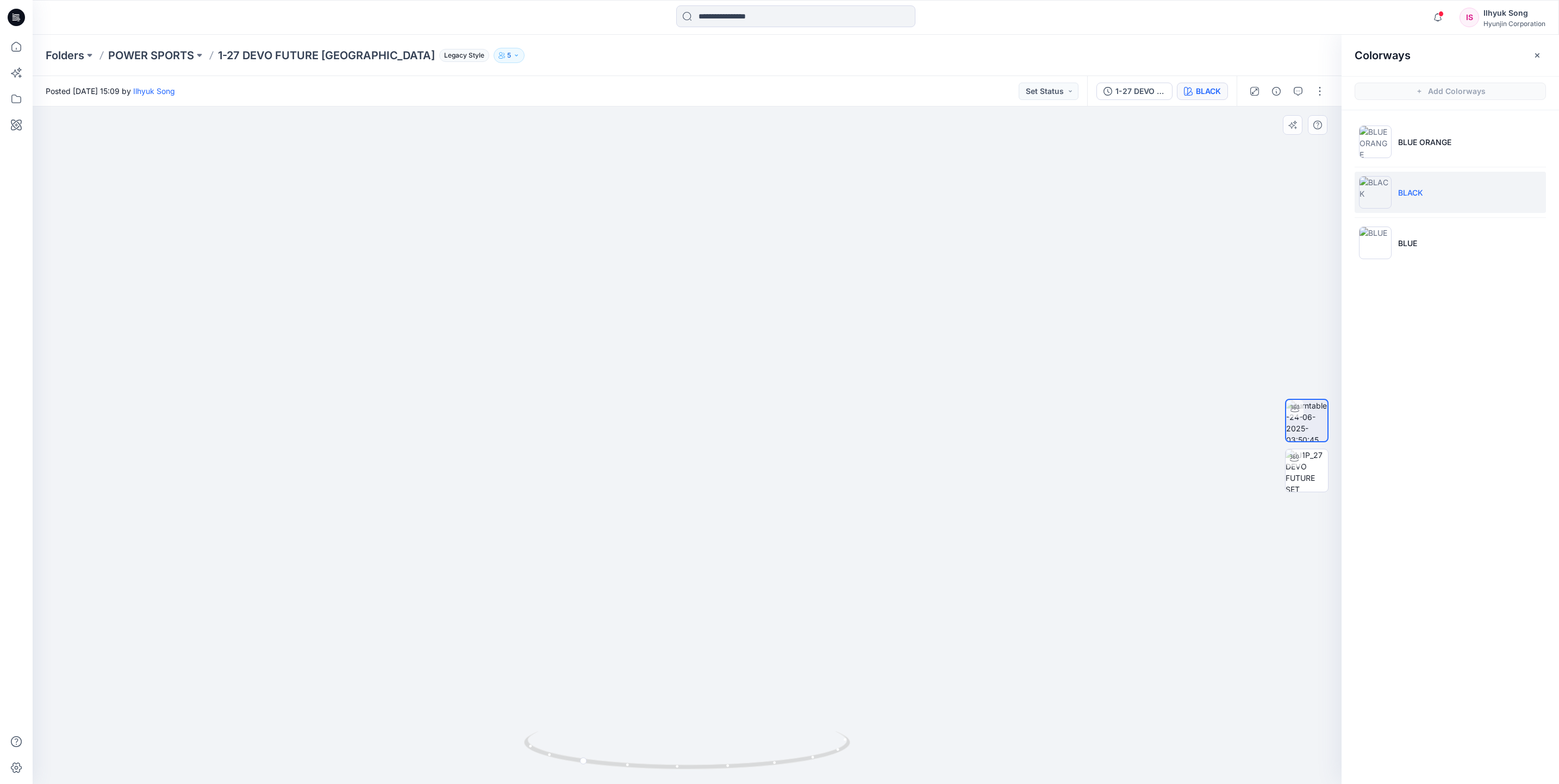
drag, startPoint x: 783, startPoint y: 378, endPoint x: 1034, endPoint y: 376, distance: 251.0
click at [1034, 376] on div at bounding box center [687, 445] width 1309 height 678
drag, startPoint x: 628, startPoint y: 478, endPoint x: 809, endPoint y: 470, distance: 181.2
click at [810, 473] on div at bounding box center [687, 445] width 1309 height 678
click at [1196, 94] on div "BLACK" at bounding box center [1208, 91] width 25 height 12
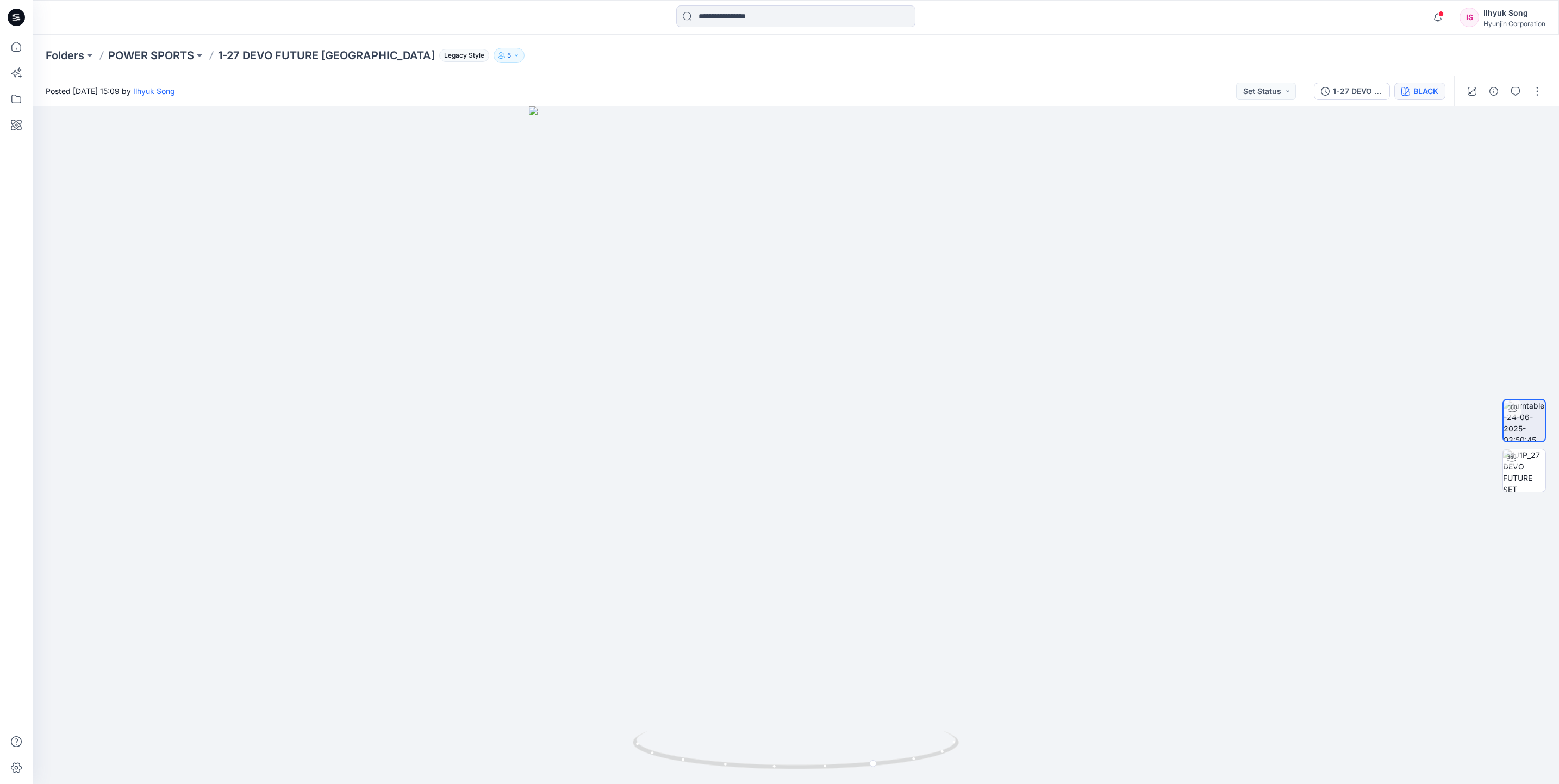
click at [1427, 92] on div "BLACK" at bounding box center [1425, 91] width 25 height 12
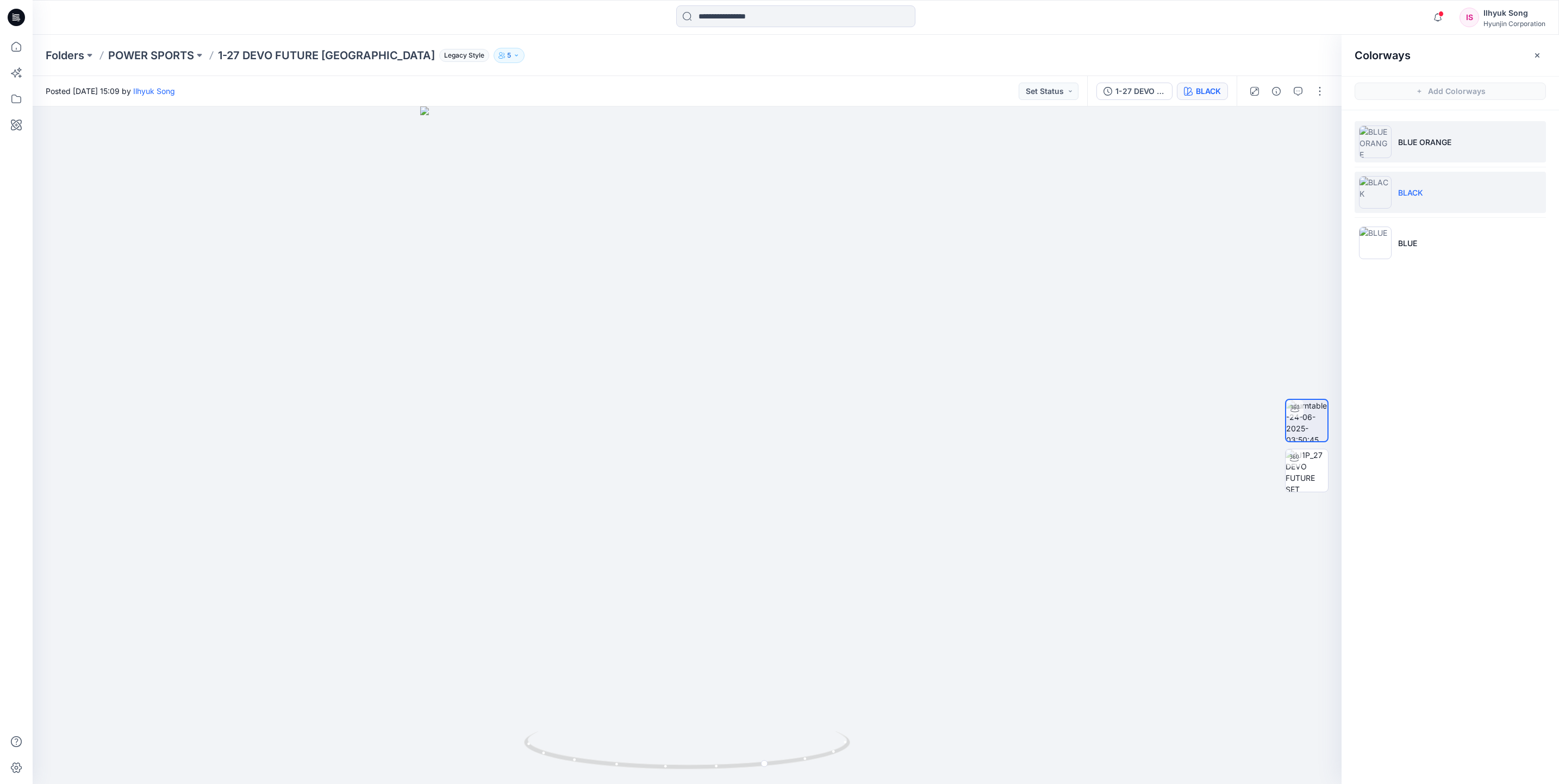
click at [1383, 141] on img at bounding box center [1375, 142] width 33 height 33
click at [793, 19] on input at bounding box center [795, 16] width 239 height 22
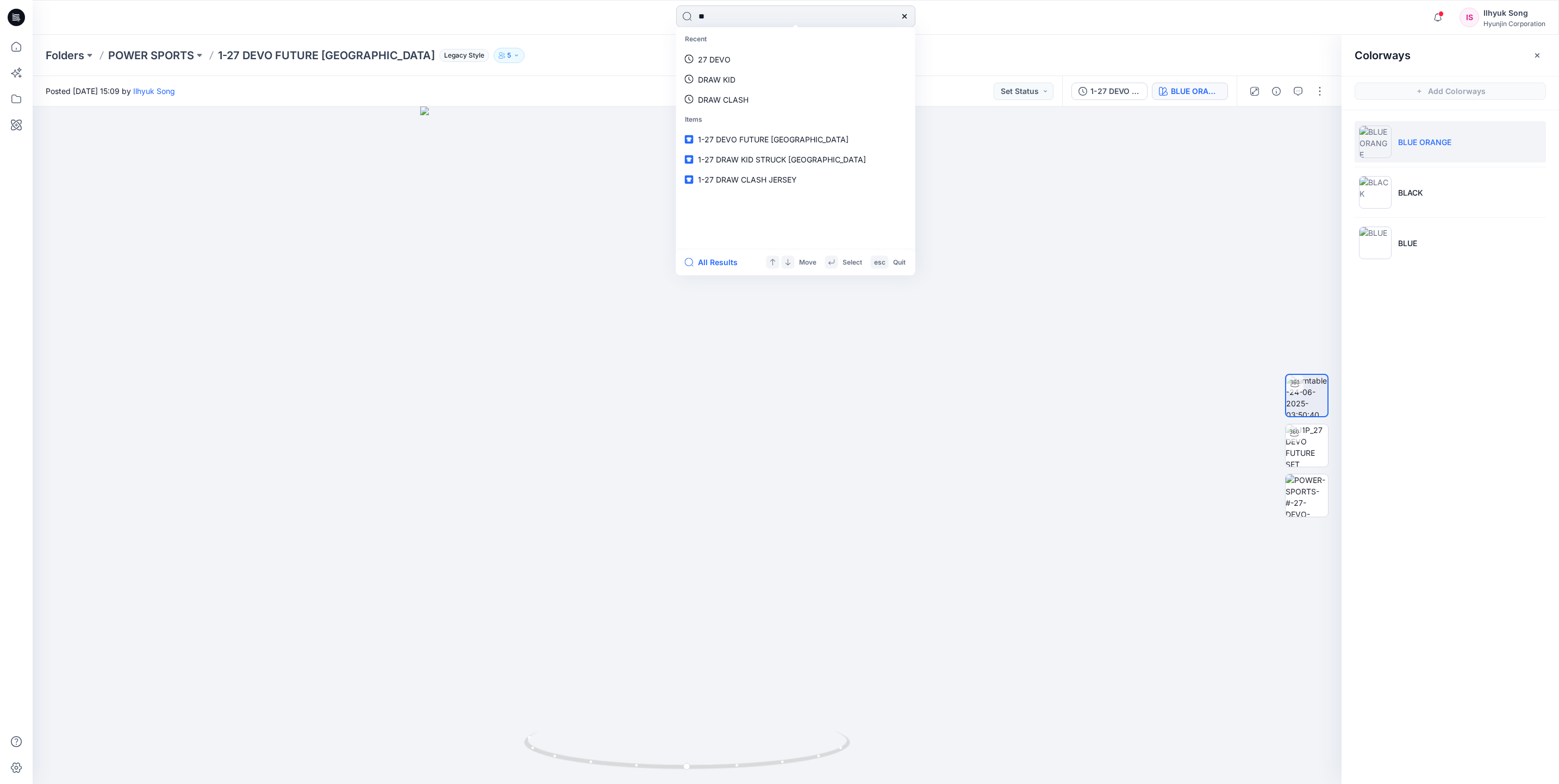
type input "*"
type input "**********"
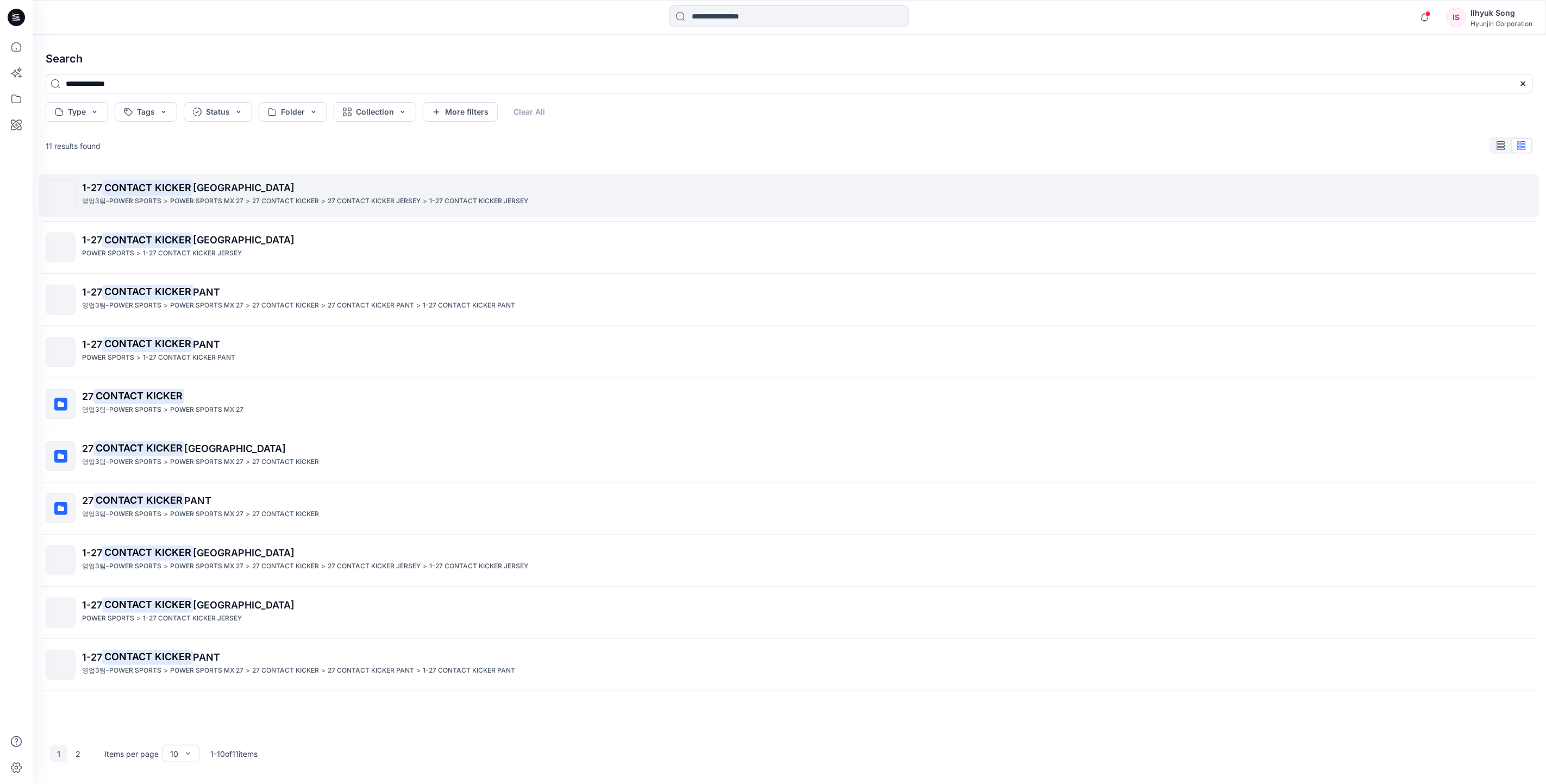
click at [207, 193] on p "1-27 CONTACT KICKER JERSEY" at bounding box center [807, 188] width 1450 height 15
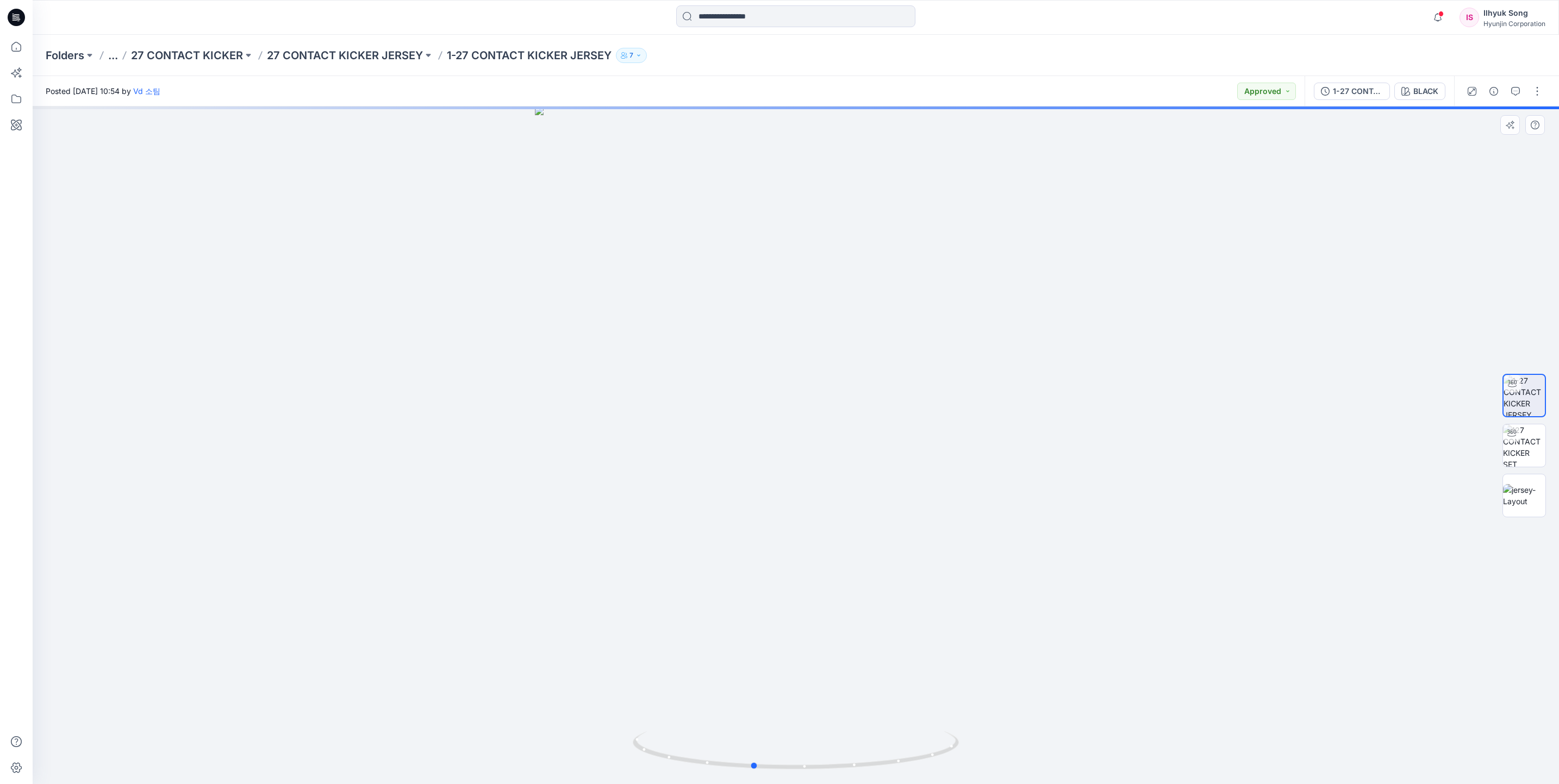
drag, startPoint x: 871, startPoint y: 370, endPoint x: 1226, endPoint y: 350, distance: 355.6
click at [1224, 350] on div at bounding box center [796, 445] width 1526 height 678
drag, startPoint x: 820, startPoint y: 388, endPoint x: 788, endPoint y: 397, distance: 33.2
click at [788, 397] on div at bounding box center [796, 445] width 1526 height 678
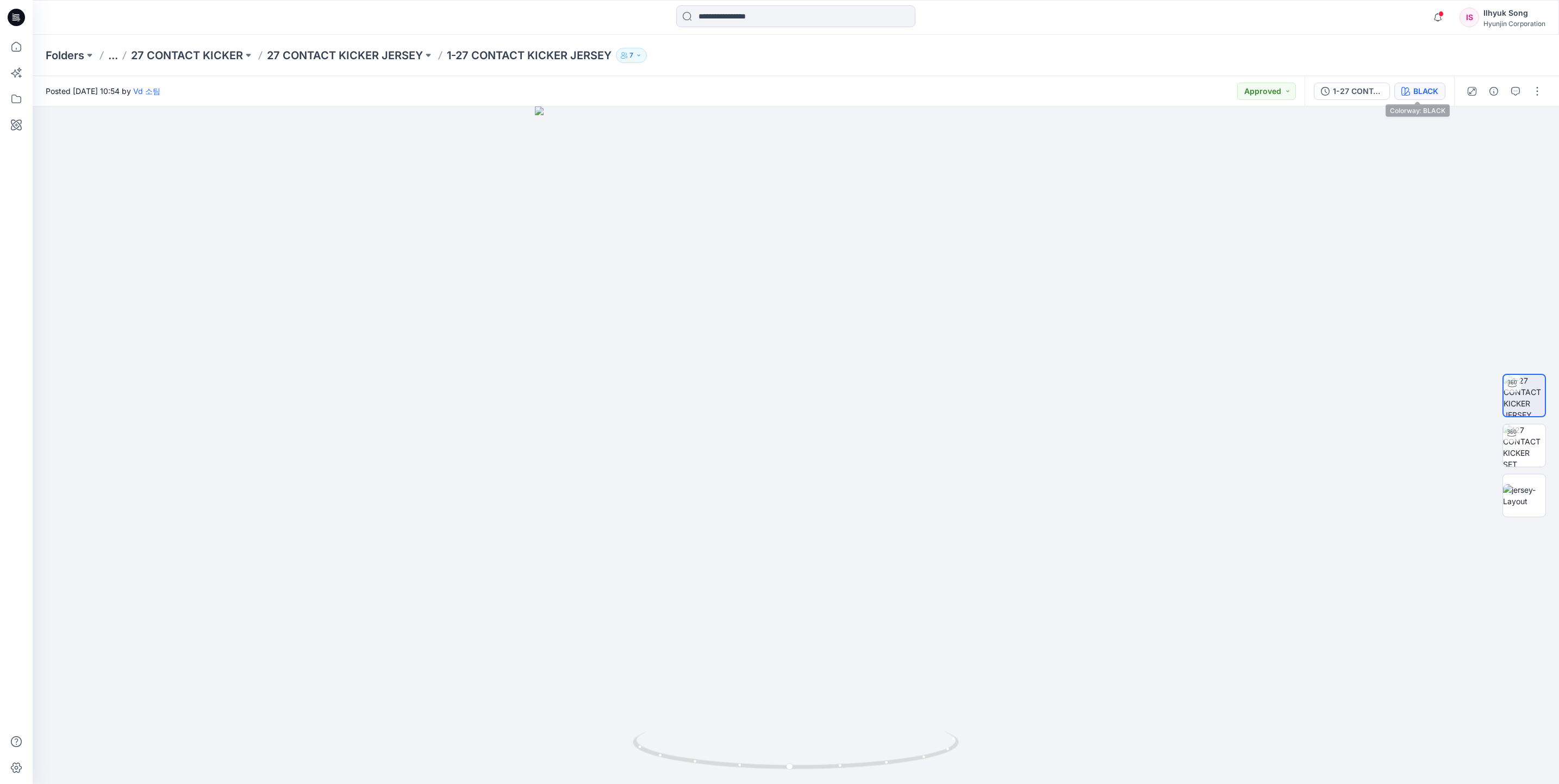
click at [1431, 94] on div "BLACK" at bounding box center [1425, 91] width 25 height 12
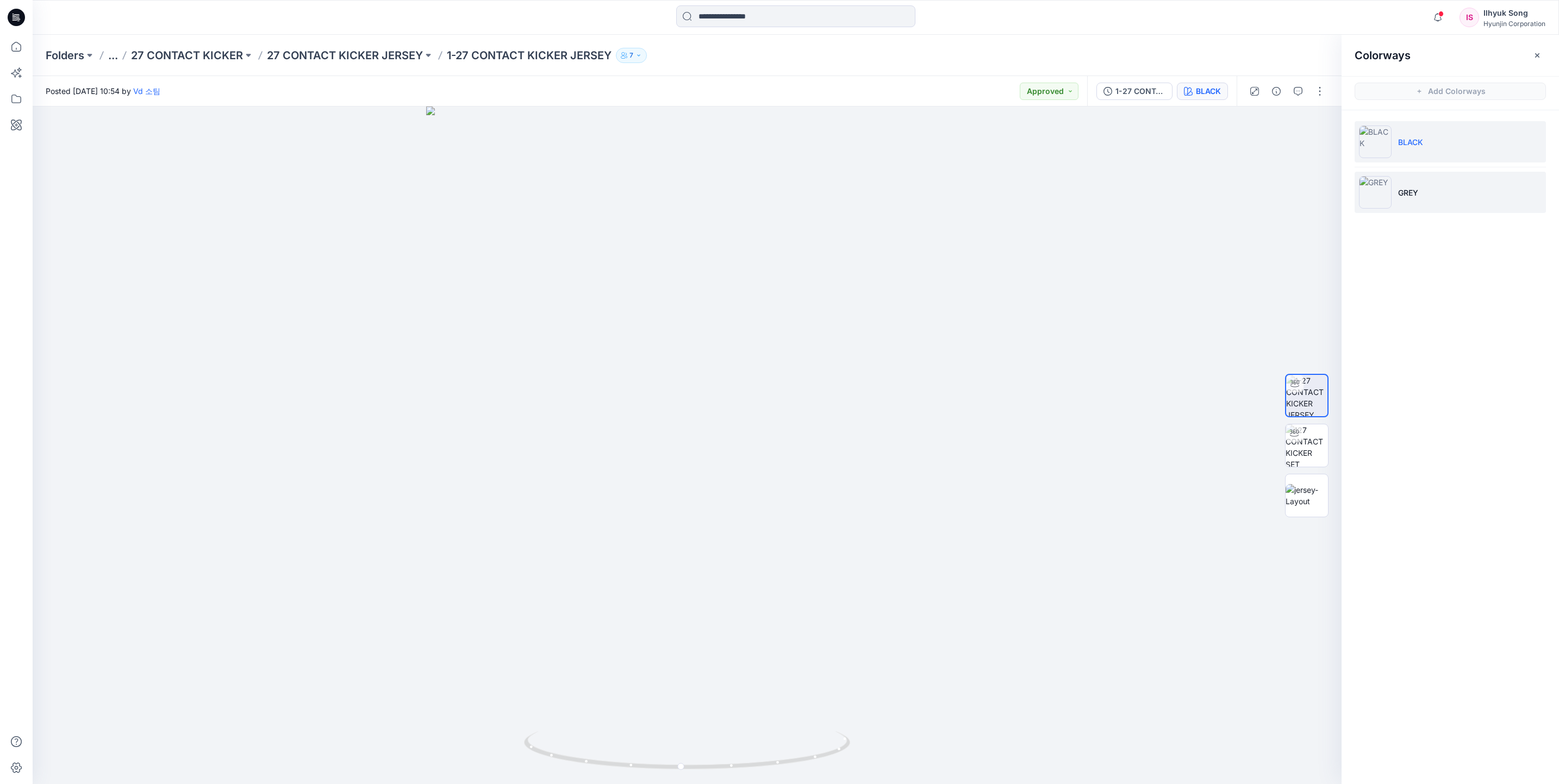
click at [1406, 191] on p "GREY" at bounding box center [1408, 192] width 20 height 11
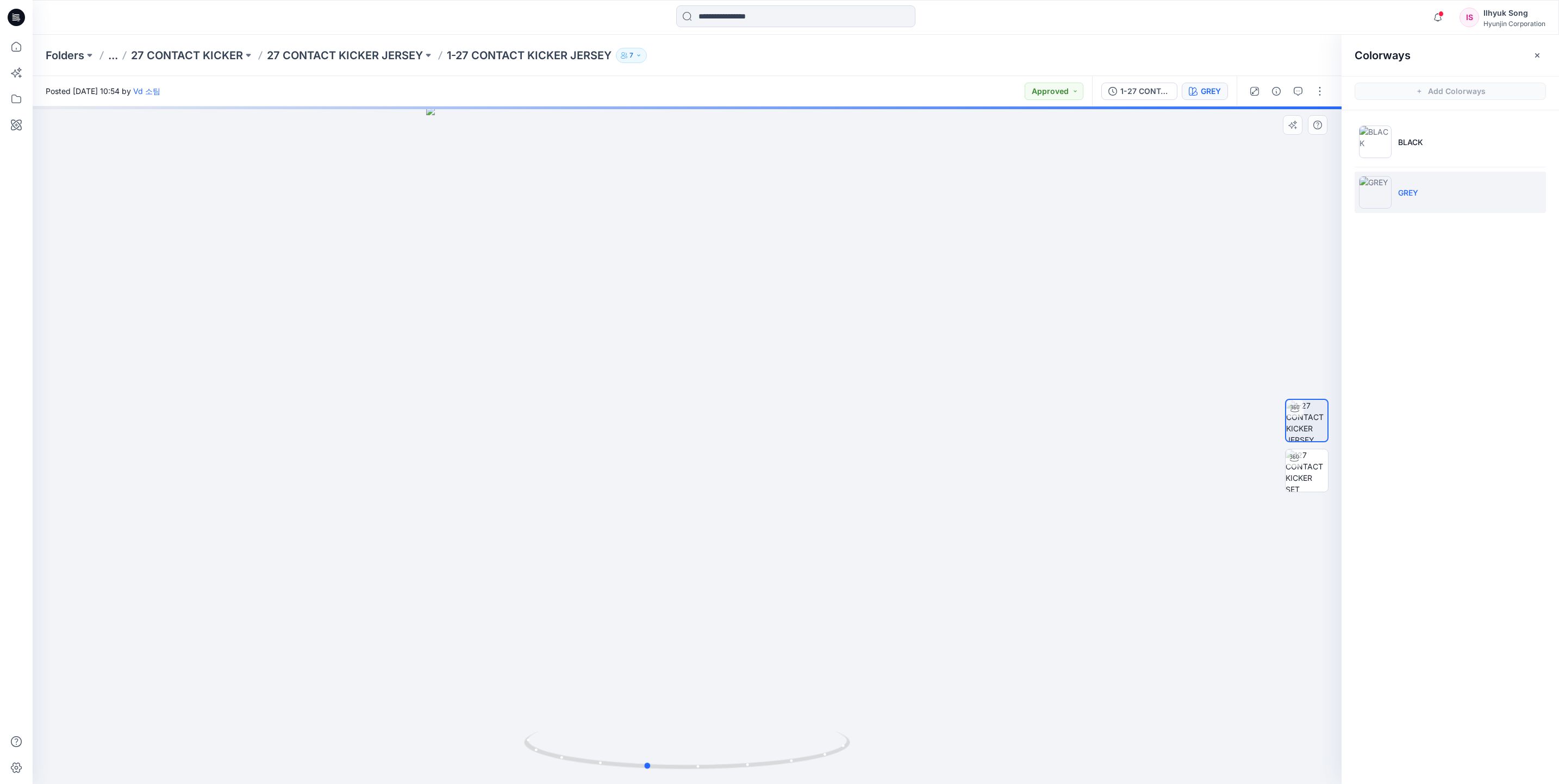
drag, startPoint x: 733, startPoint y: 434, endPoint x: 1132, endPoint y: 381, distance: 402.5
click at [1034, 407] on div at bounding box center [687, 445] width 1309 height 678
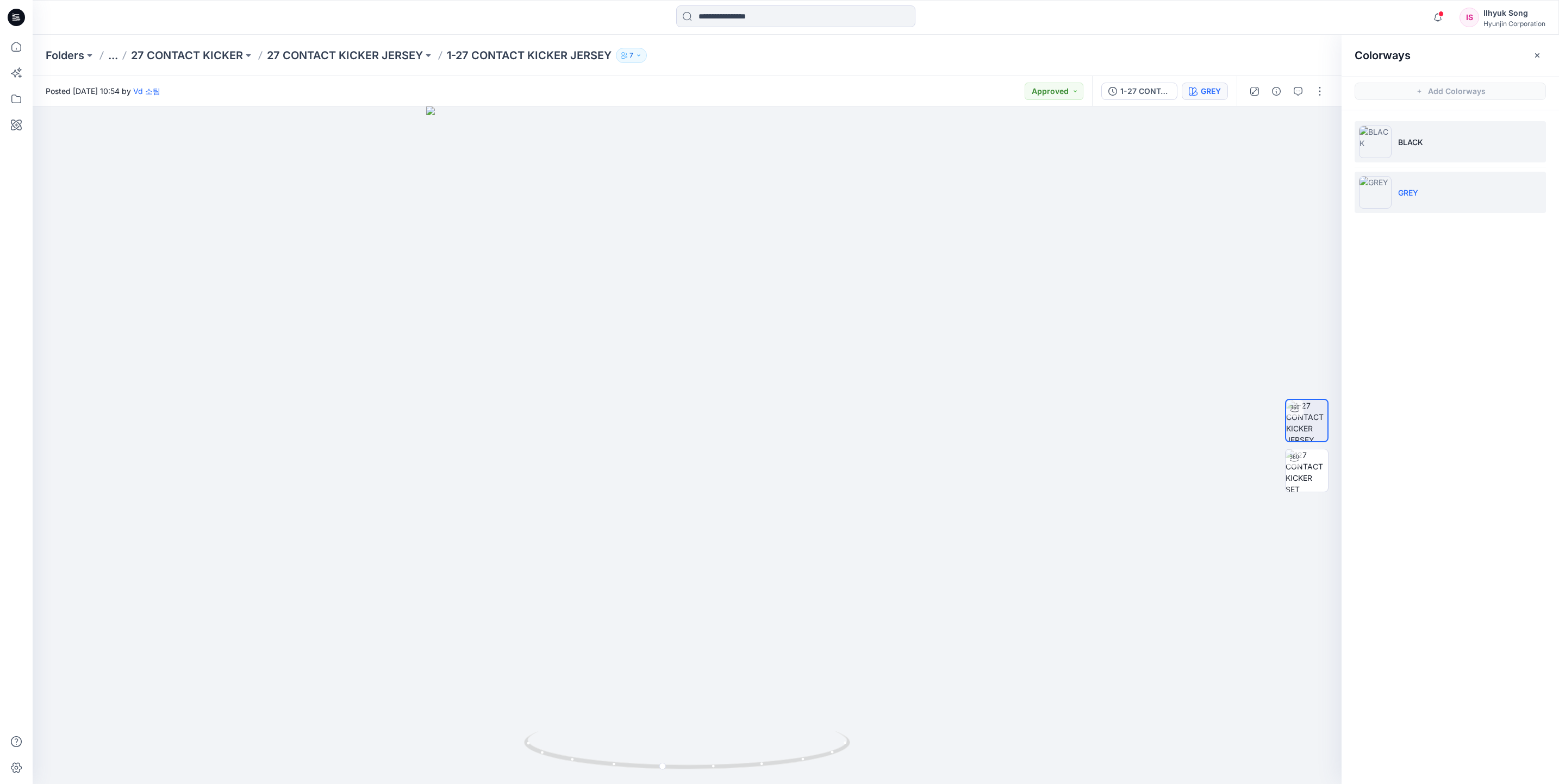
click at [1405, 139] on p "BLACK" at bounding box center [1410, 142] width 25 height 11
click at [740, 13] on input at bounding box center [795, 16] width 239 height 22
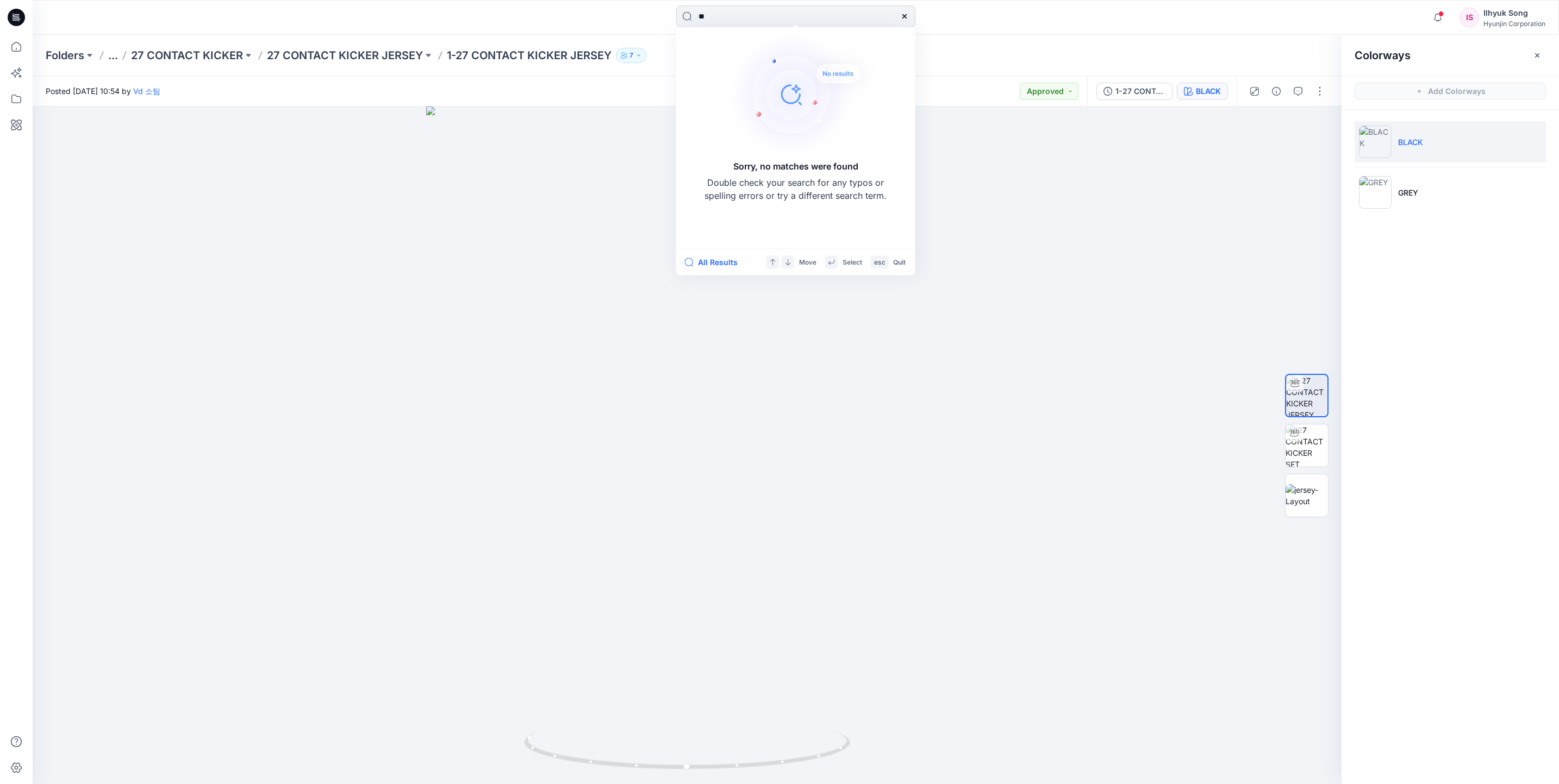
type input "*"
type input "**********"
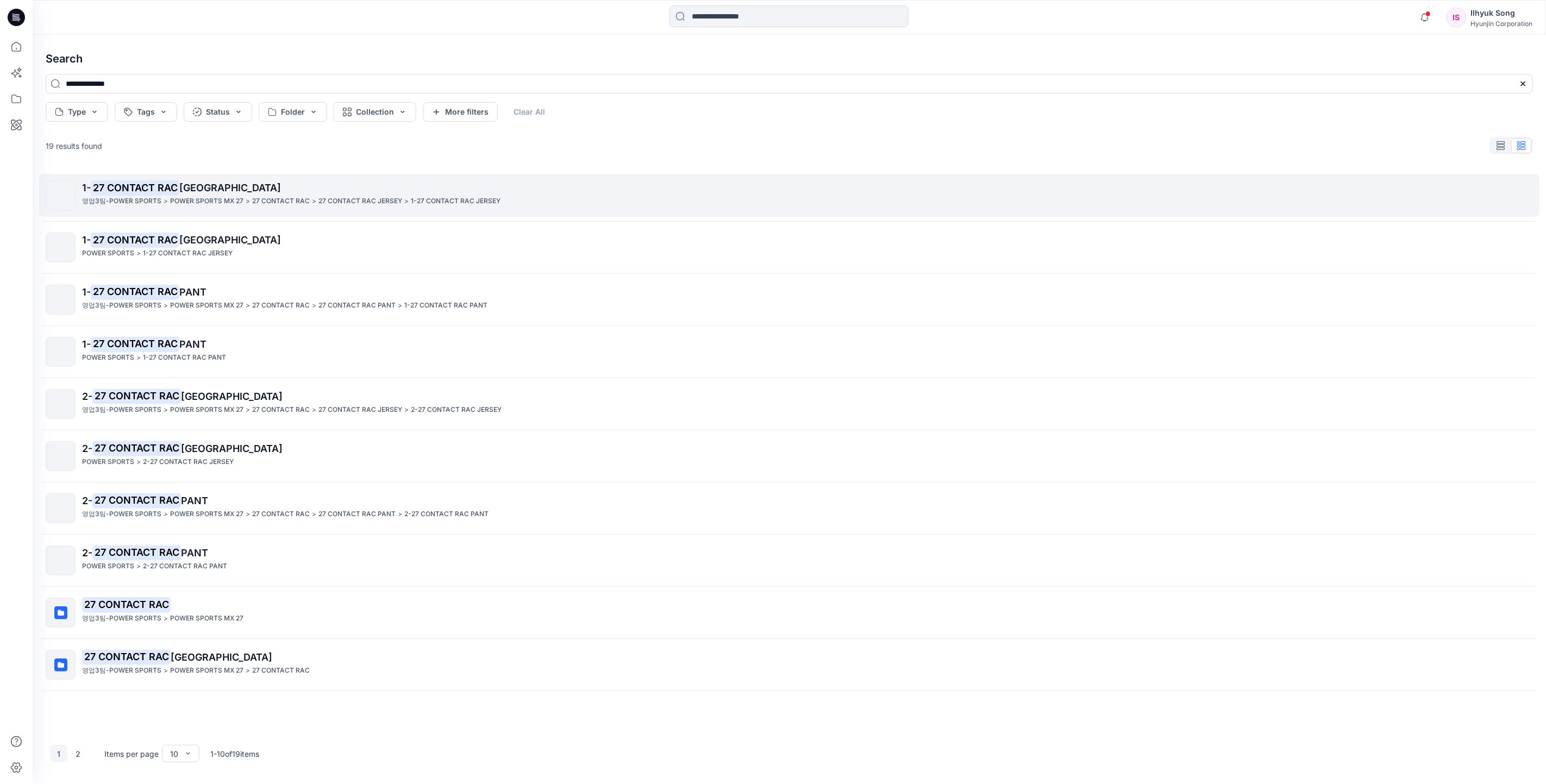
click at [183, 189] on span "[GEOGRAPHIC_DATA]" at bounding box center [230, 188] width 102 height 11
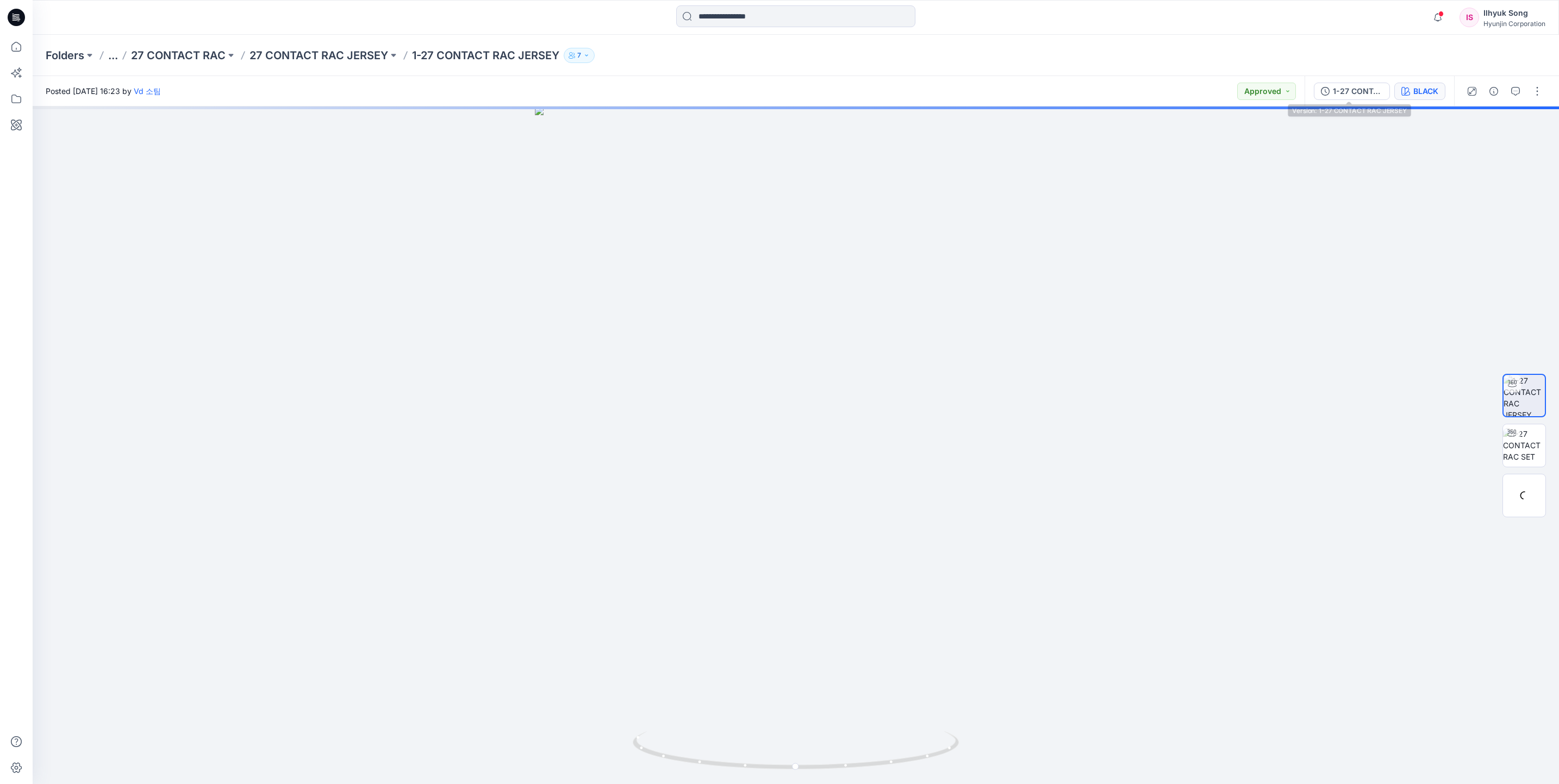
click at [1422, 90] on div "BLACK" at bounding box center [1425, 91] width 25 height 12
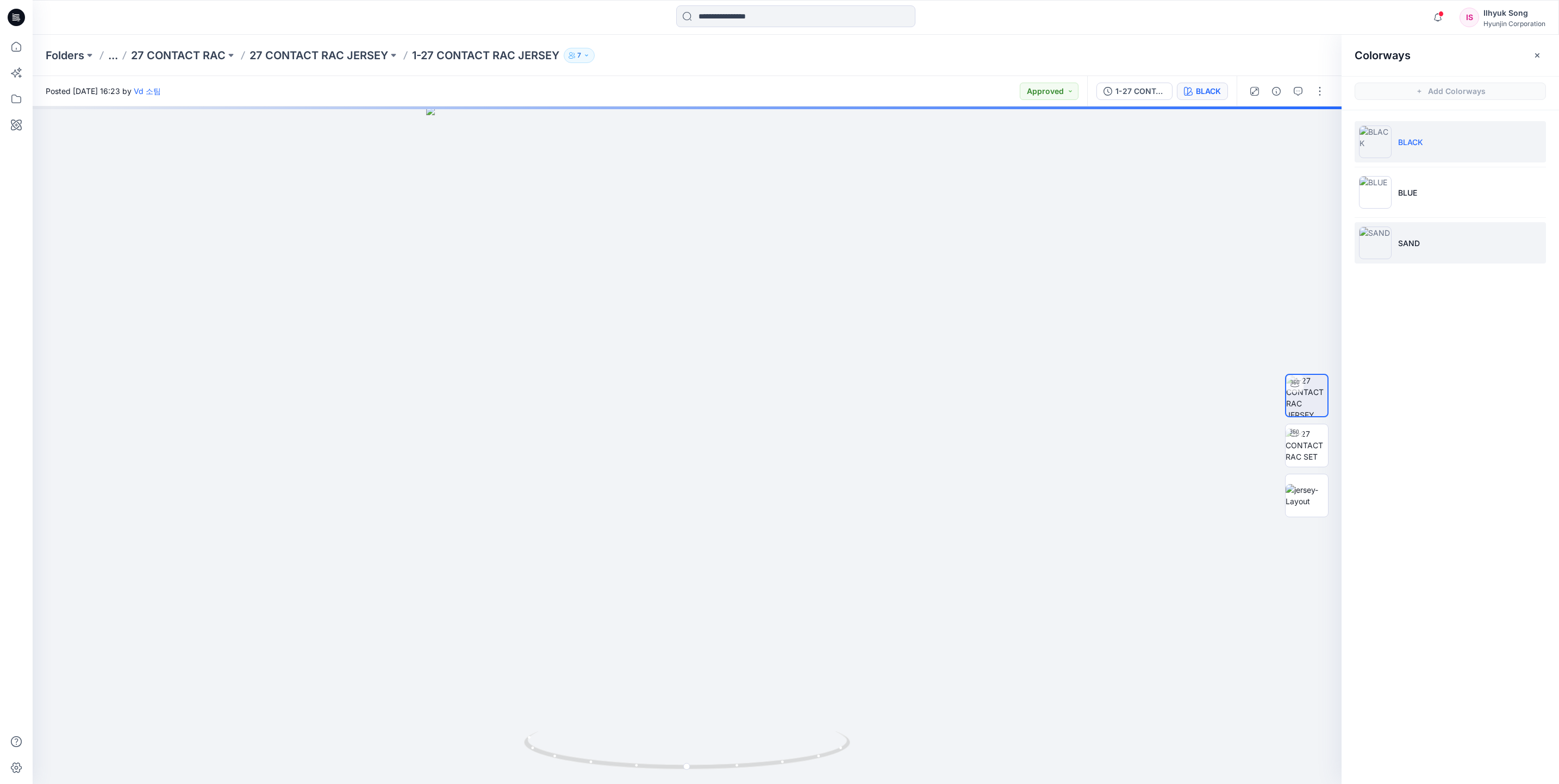
click at [1406, 238] on p "SAND" at bounding box center [1409, 243] width 22 height 11
drag, startPoint x: 833, startPoint y: 352, endPoint x: 610, endPoint y: 378, distance: 224.5
click at [610, 378] on div at bounding box center [687, 445] width 1309 height 678
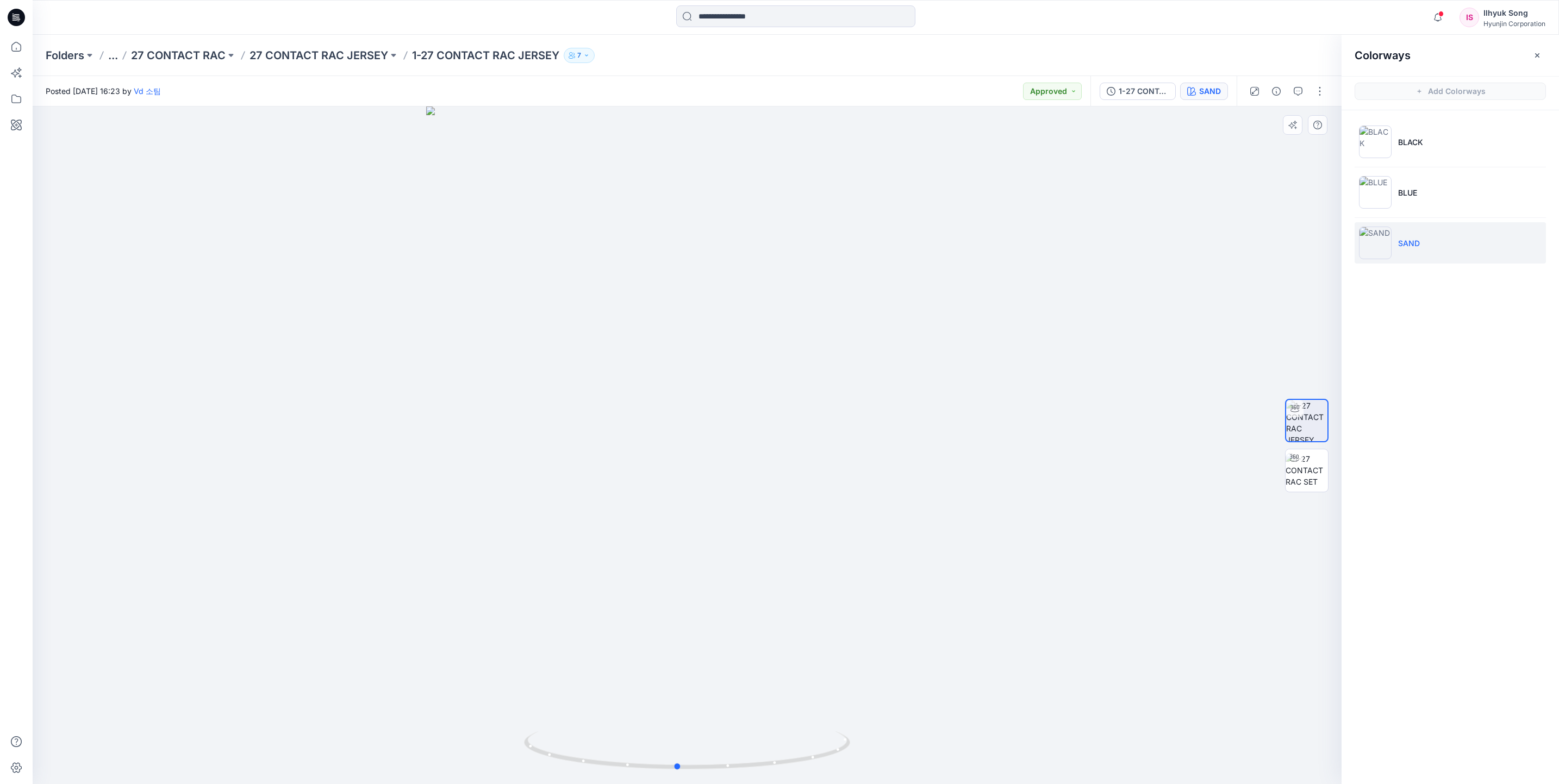
drag, startPoint x: 879, startPoint y: 354, endPoint x: 767, endPoint y: 354, distance: 112.0
click at [767, 354] on div at bounding box center [687, 445] width 1309 height 678
drag, startPoint x: 798, startPoint y: 402, endPoint x: 855, endPoint y: 189, distance: 220.5
click at [979, 401] on div at bounding box center [687, 445] width 1309 height 678
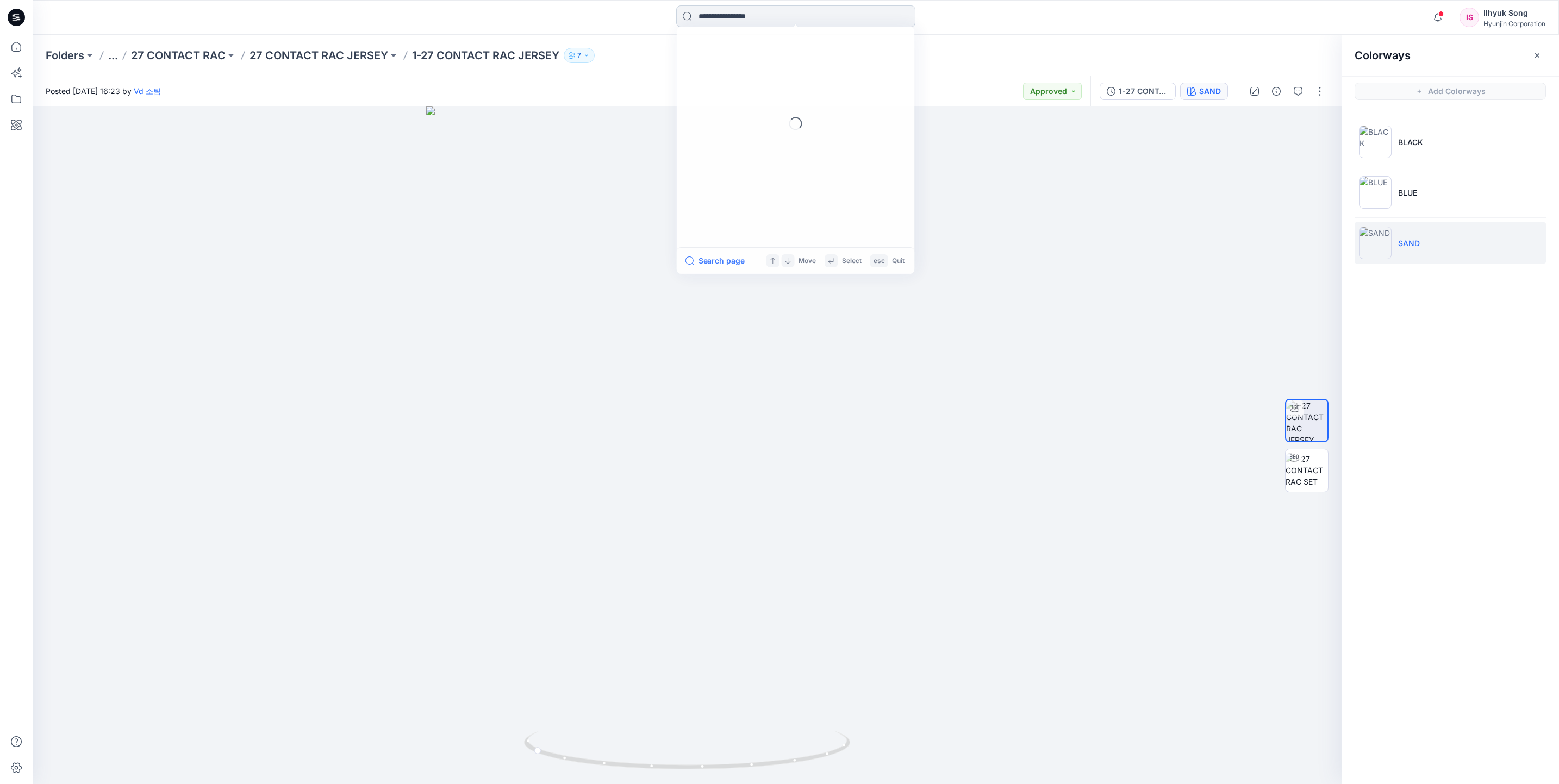
click at [793, 19] on input at bounding box center [795, 16] width 239 height 22
click at [1154, 214] on div at bounding box center [687, 445] width 1309 height 678
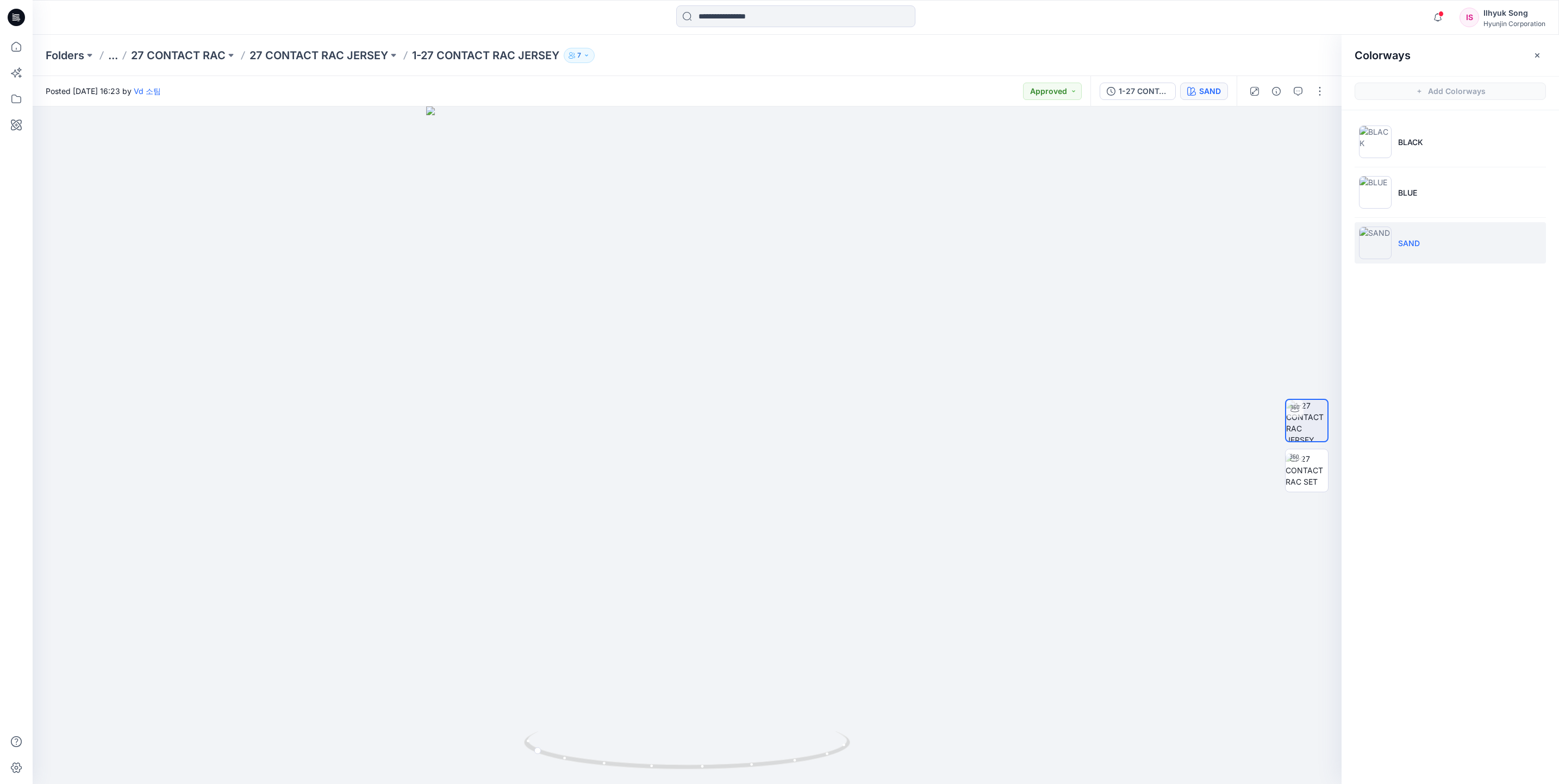
click at [1210, 99] on button "SAND" at bounding box center [1204, 91] width 48 height 18
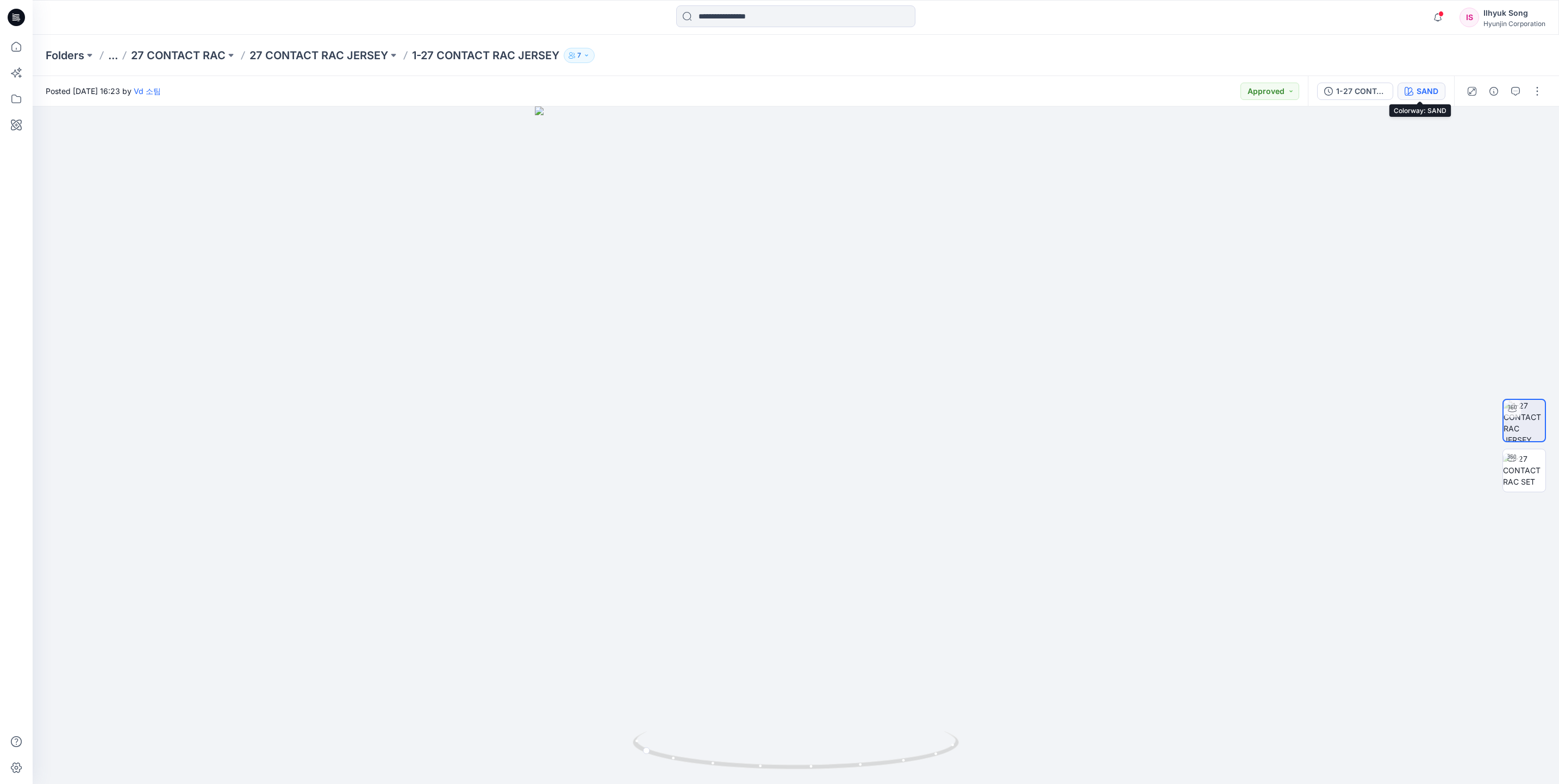
click at [1422, 93] on div "SAND" at bounding box center [1428, 91] width 22 height 12
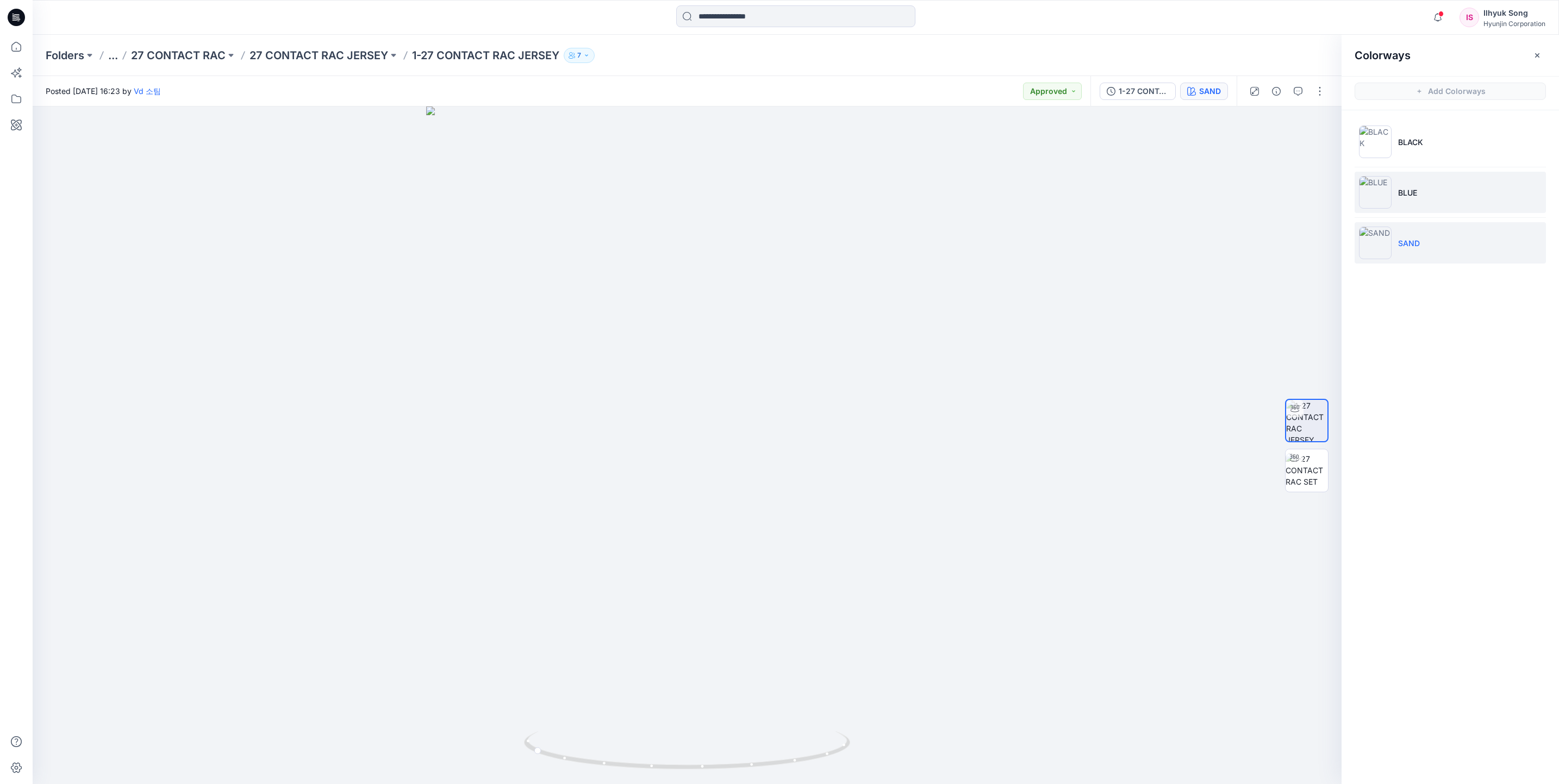
click at [1410, 193] on p "BLUE" at bounding box center [1407, 192] width 19 height 11
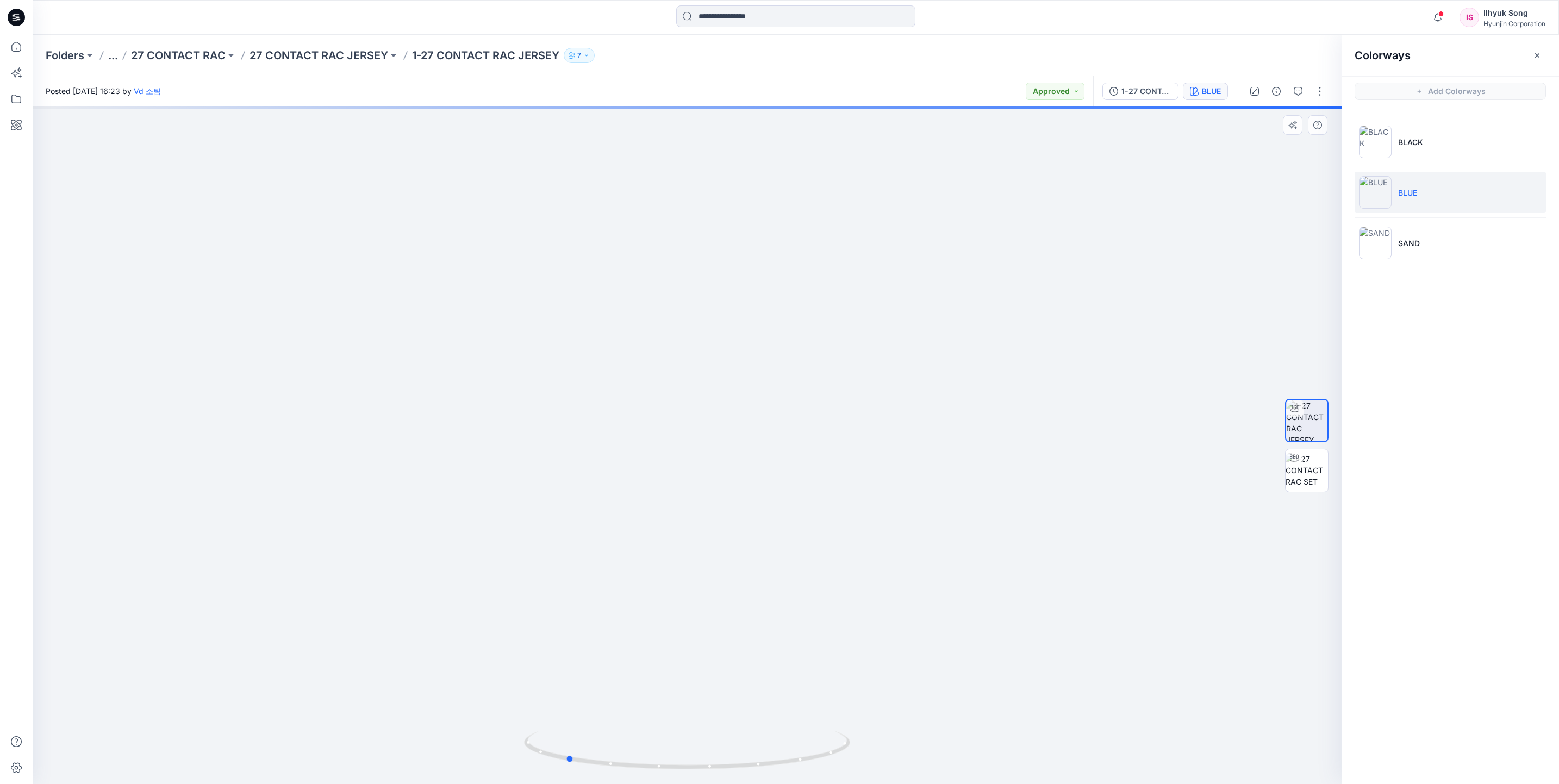
drag, startPoint x: 832, startPoint y: 300, endPoint x: 1051, endPoint y: 284, distance: 219.6
click at [1051, 284] on div at bounding box center [687, 445] width 1309 height 678
click at [766, 379] on div at bounding box center [687, 445] width 1309 height 678
click at [760, 22] on input at bounding box center [795, 16] width 239 height 22
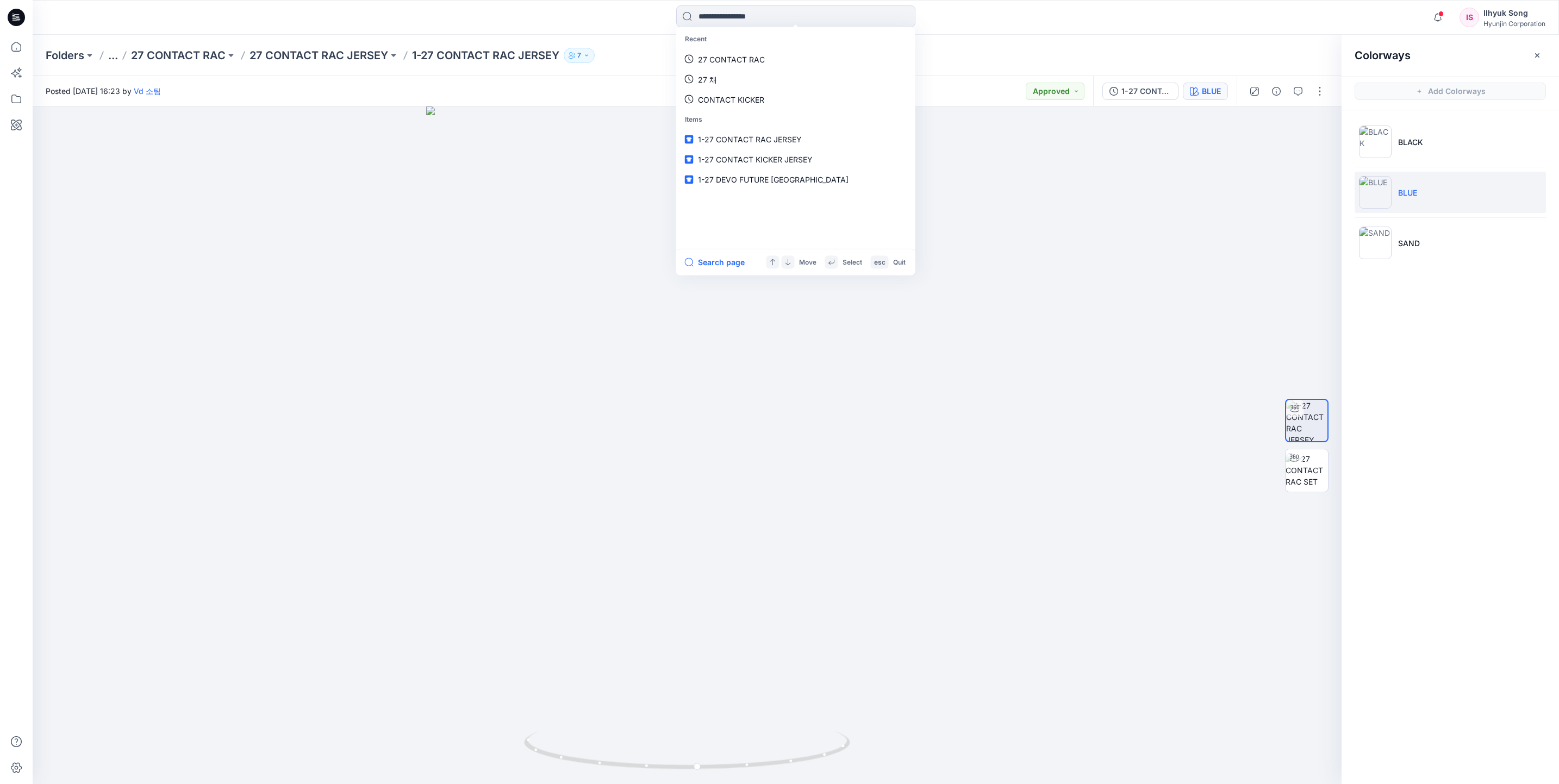
type input "*"
type input "**********"
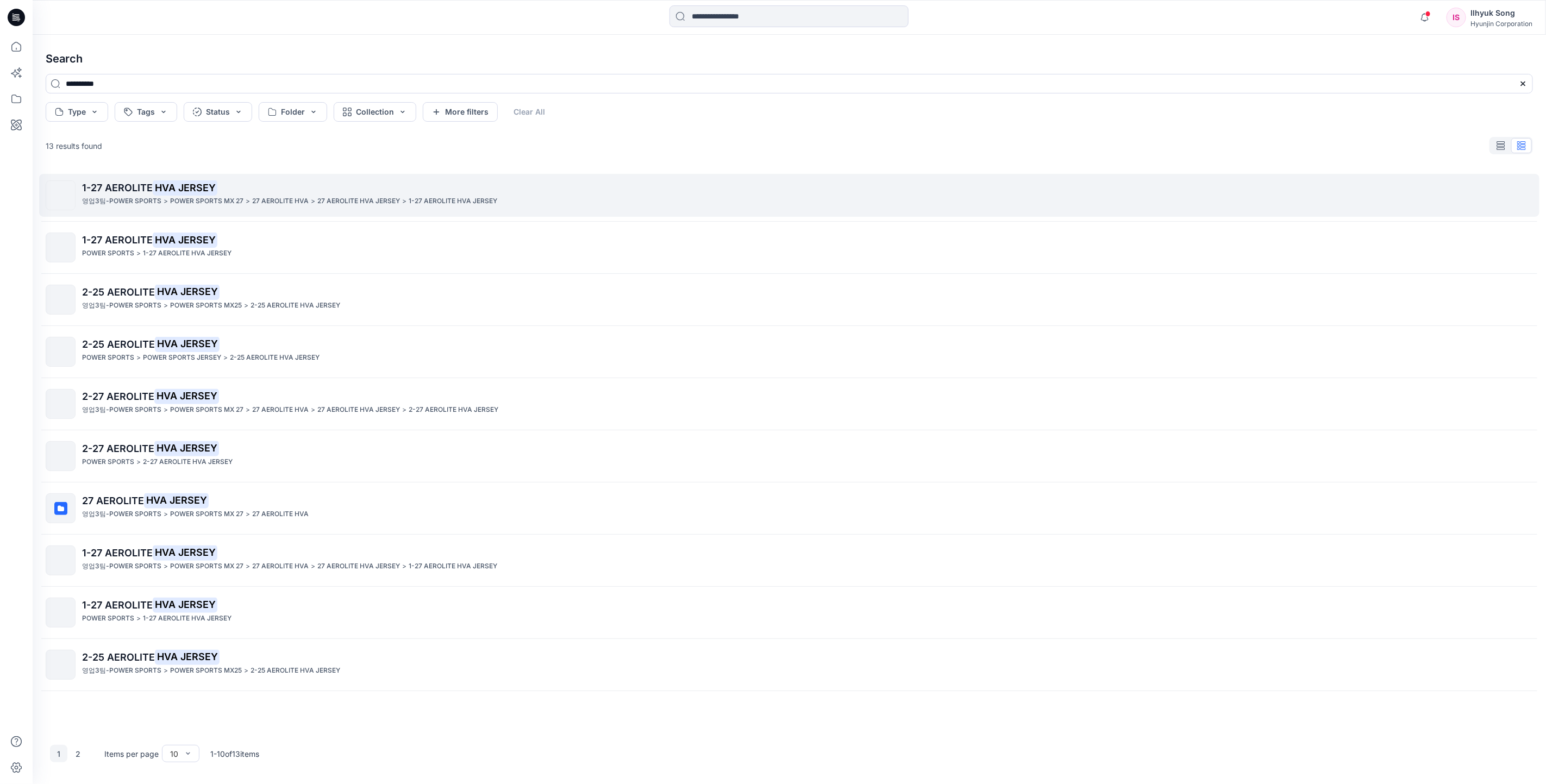
click at [201, 181] on mark "HVA JERSEY" at bounding box center [185, 187] width 65 height 15
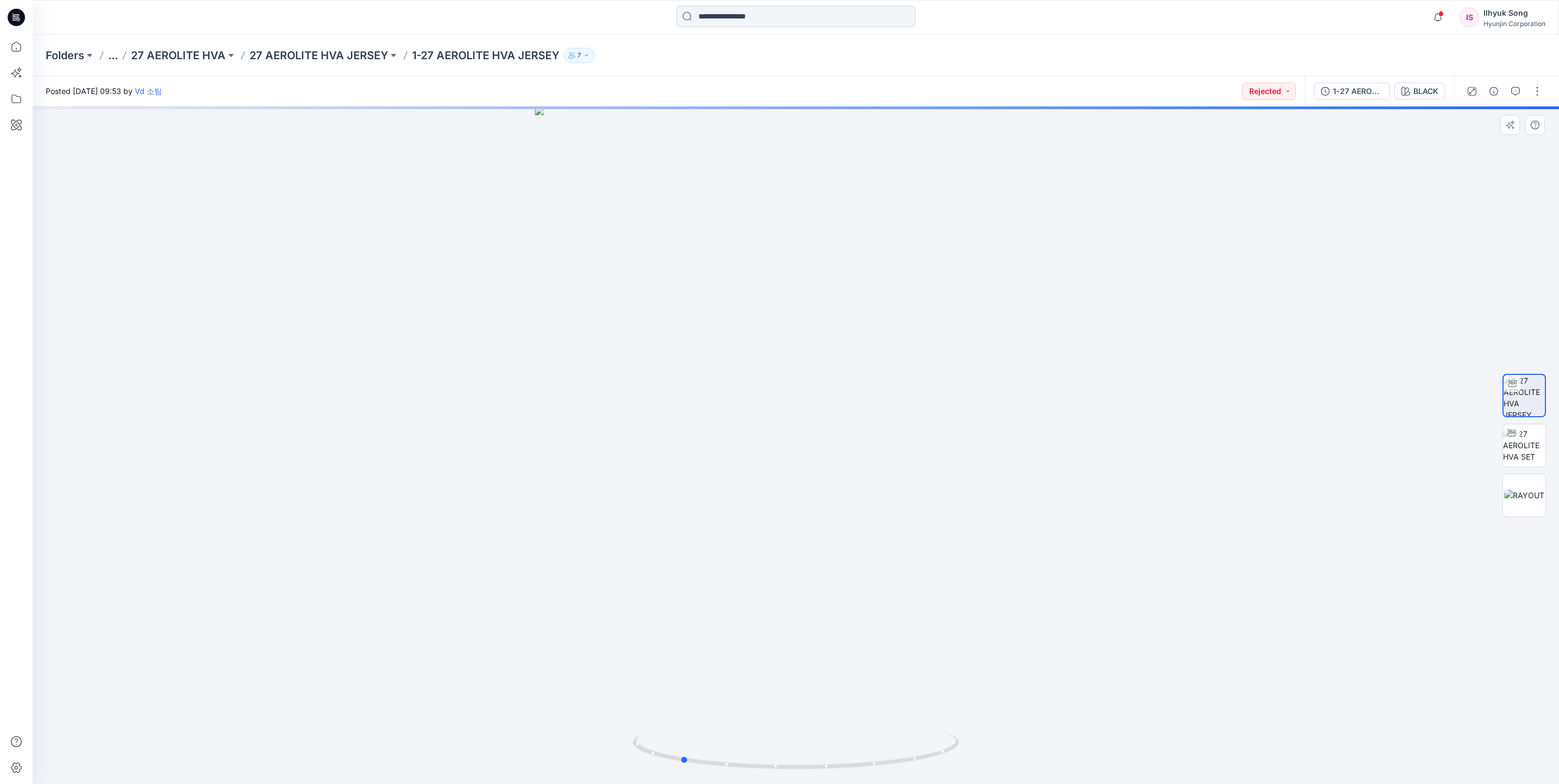
drag, startPoint x: 913, startPoint y: 348, endPoint x: 1124, endPoint y: 339, distance: 211.2
click at [1124, 339] on div at bounding box center [796, 445] width 1526 height 678
click at [1423, 93] on div "BLACK" at bounding box center [1425, 91] width 25 height 12
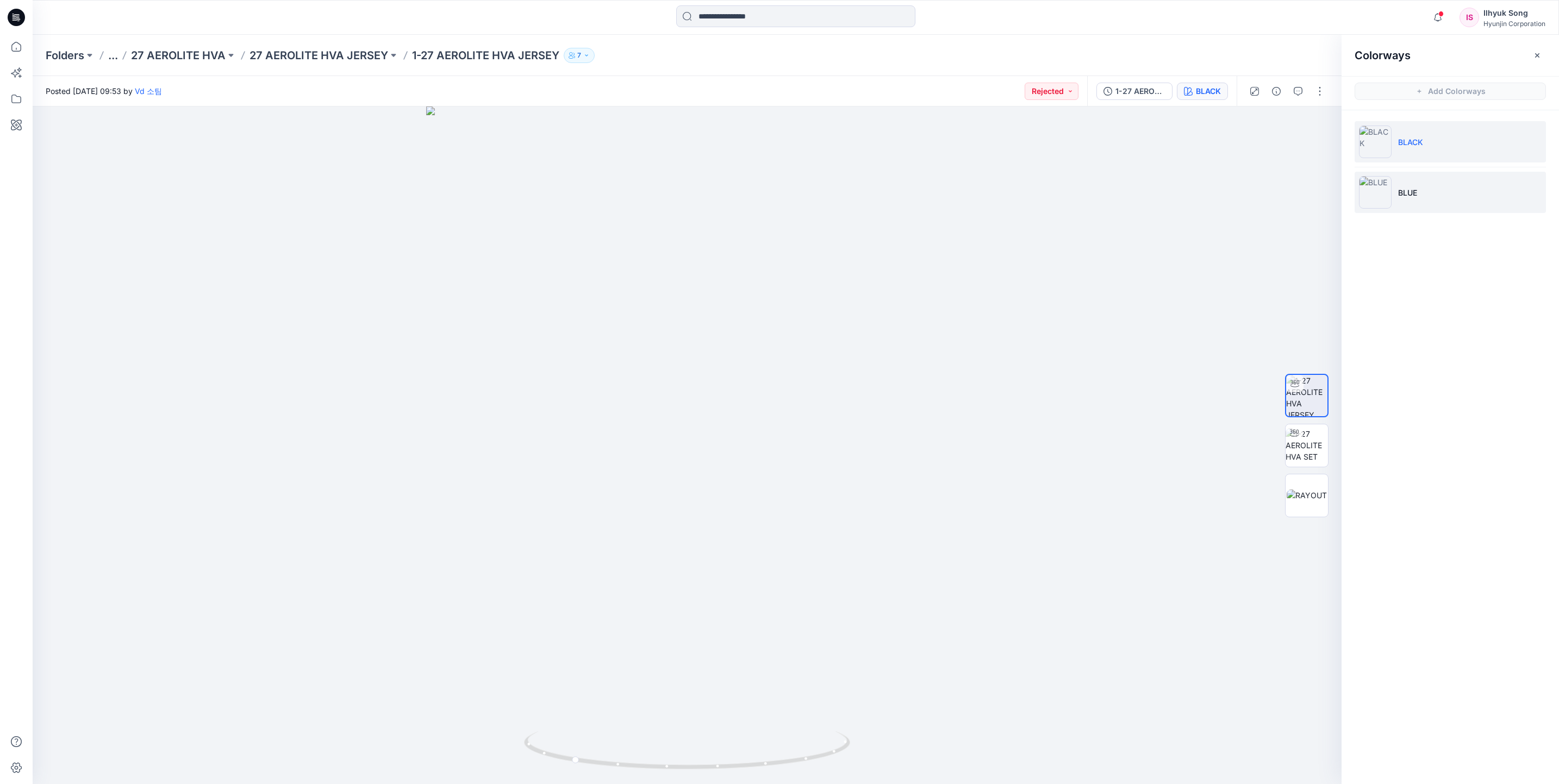
click at [1400, 196] on p "BLUE" at bounding box center [1407, 192] width 19 height 11
drag, startPoint x: 871, startPoint y: 327, endPoint x: 925, endPoint y: 349, distance: 58.3
click at [925, 349] on div at bounding box center [687, 445] width 1309 height 678
drag, startPoint x: 762, startPoint y: 353, endPoint x: 898, endPoint y: 354, distance: 136.0
click at [898, 354] on div at bounding box center [687, 445] width 1309 height 678
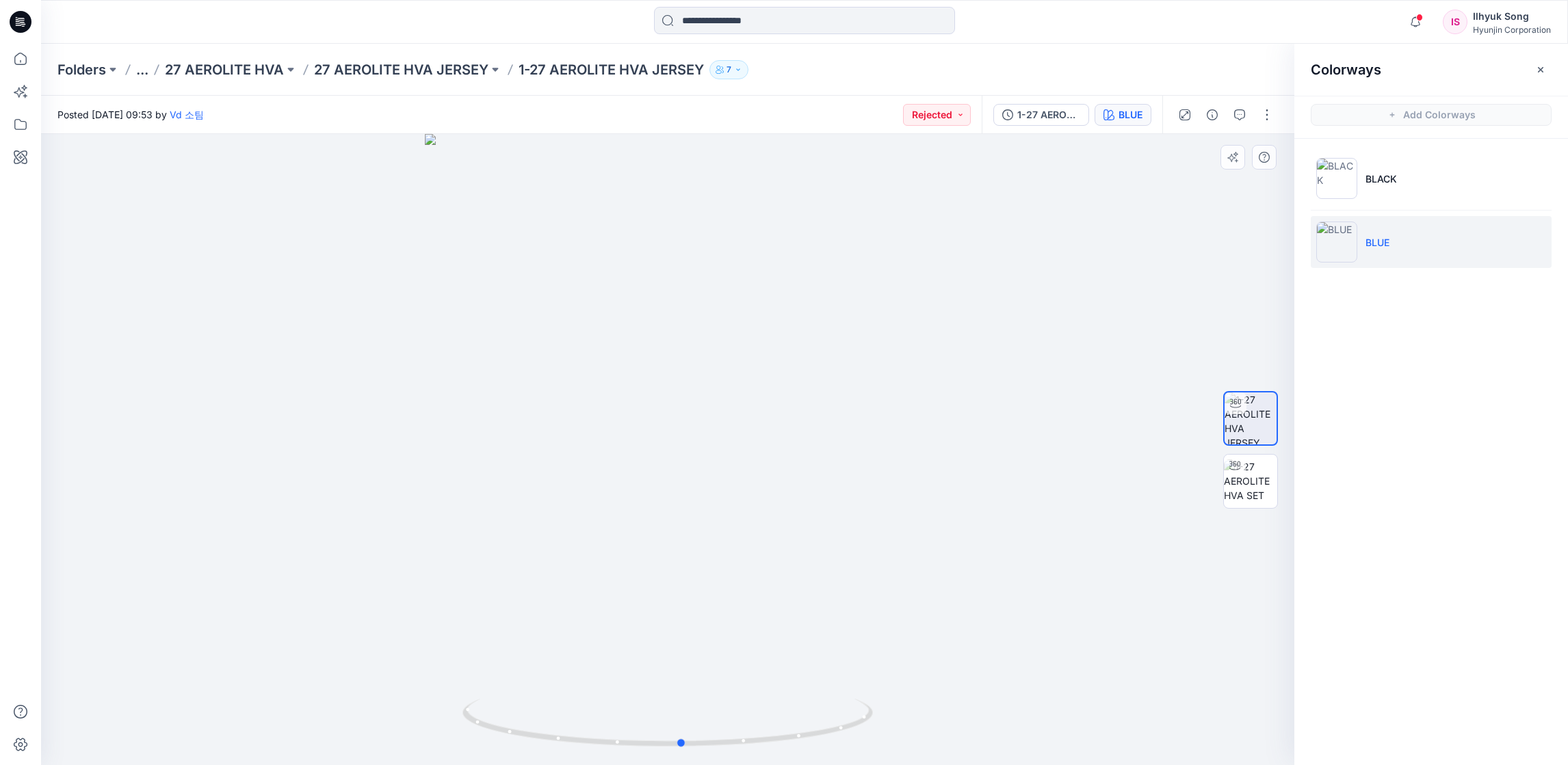
drag, startPoint x: 781, startPoint y: 393, endPoint x: 957, endPoint y: 403, distance: 176.3
click at [957, 403] on div at bounding box center [667, 449] width 1253 height 631
